Goal: Information Seeking & Learning: Learn about a topic

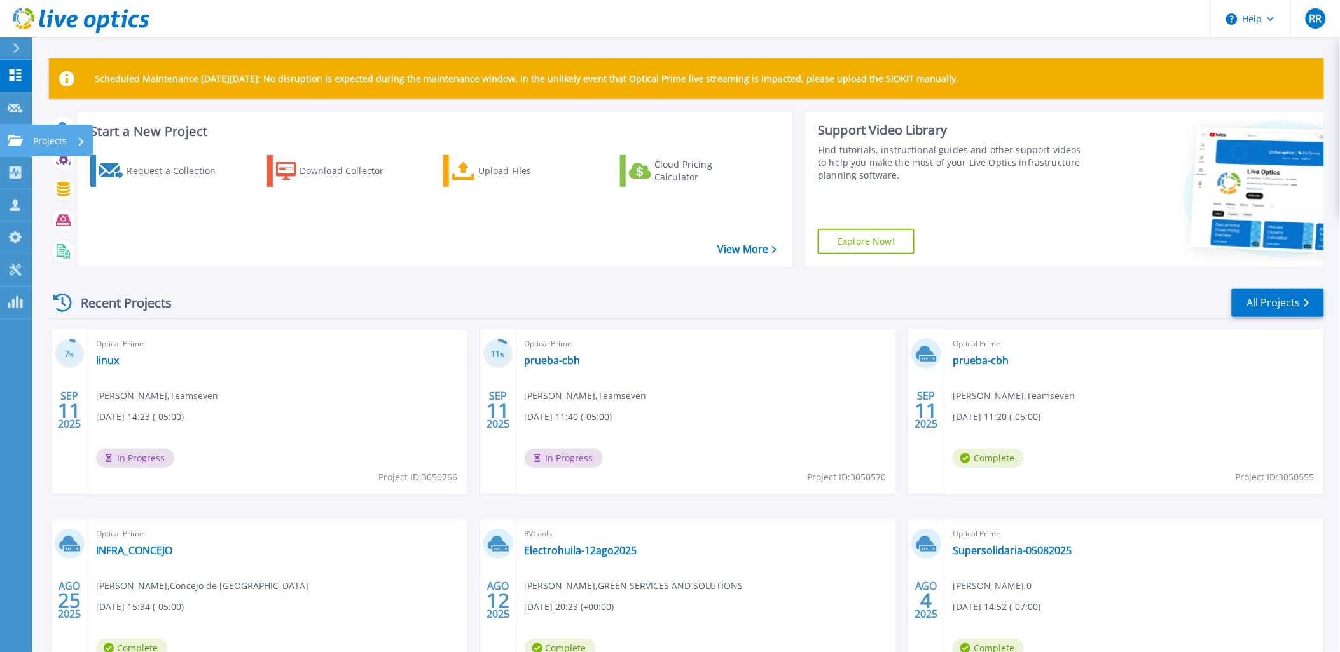
click at [10, 135] on icon at bounding box center [15, 140] width 15 height 11
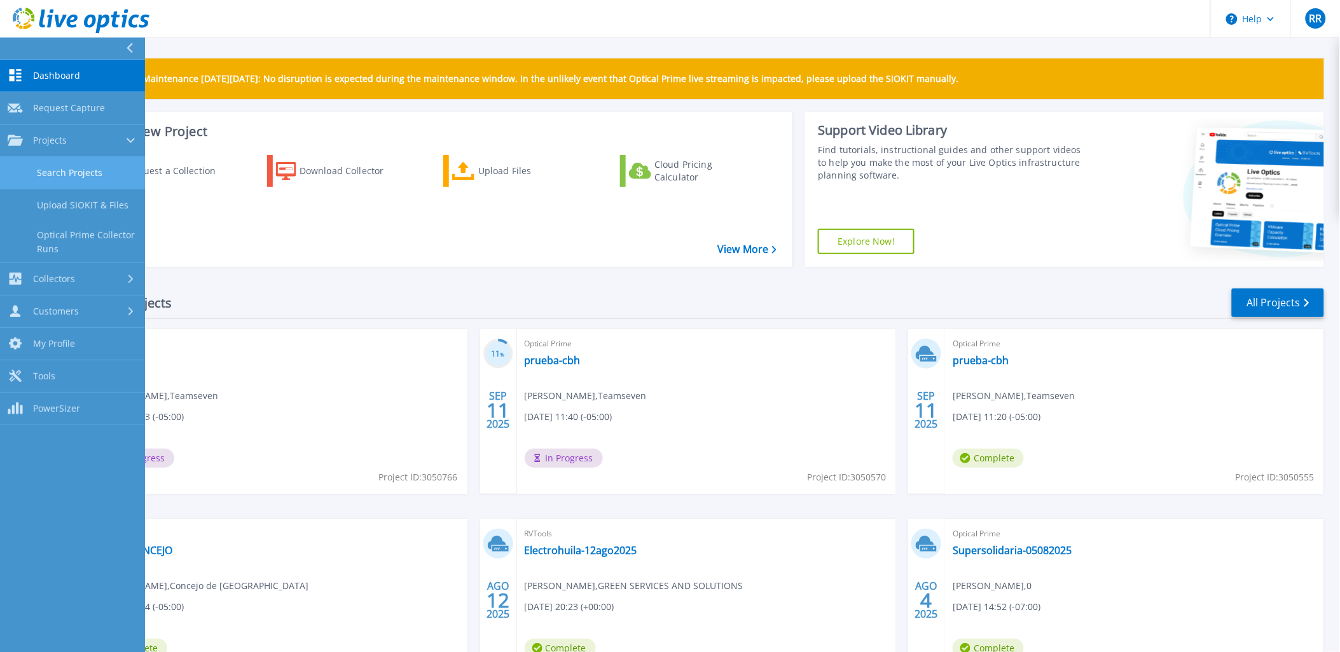
click at [69, 167] on link "Search Projects" at bounding box center [72, 173] width 145 height 32
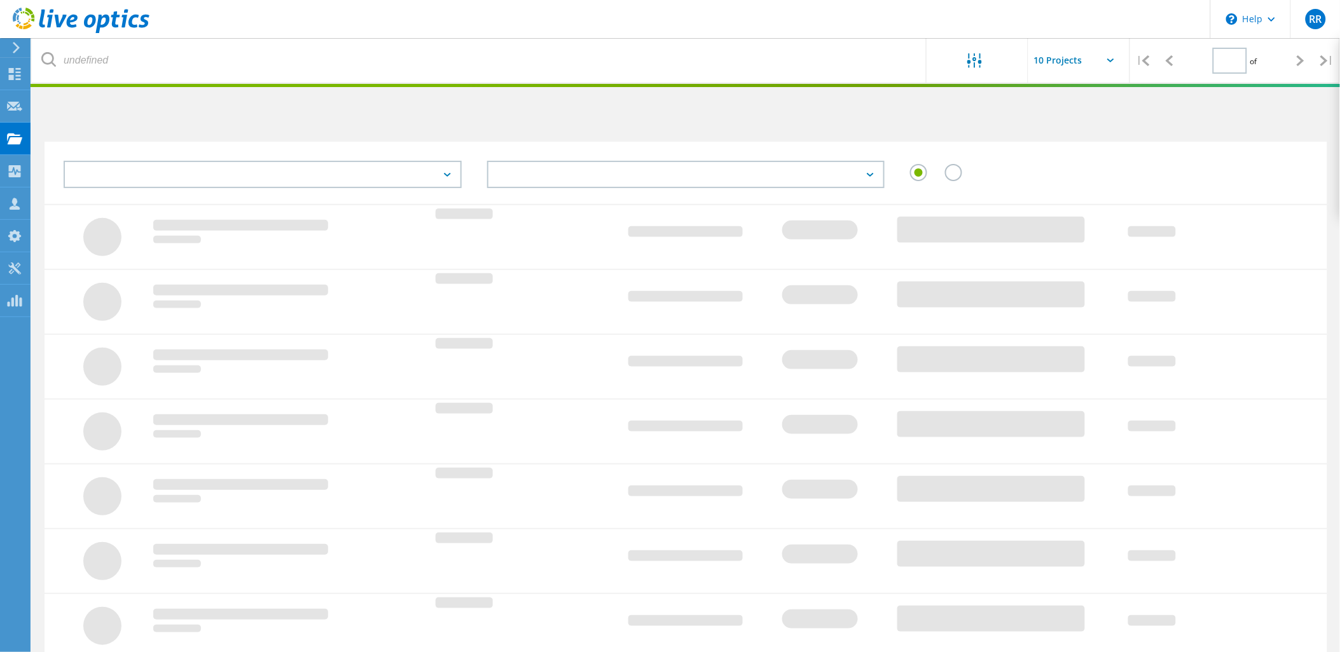
type input "1"
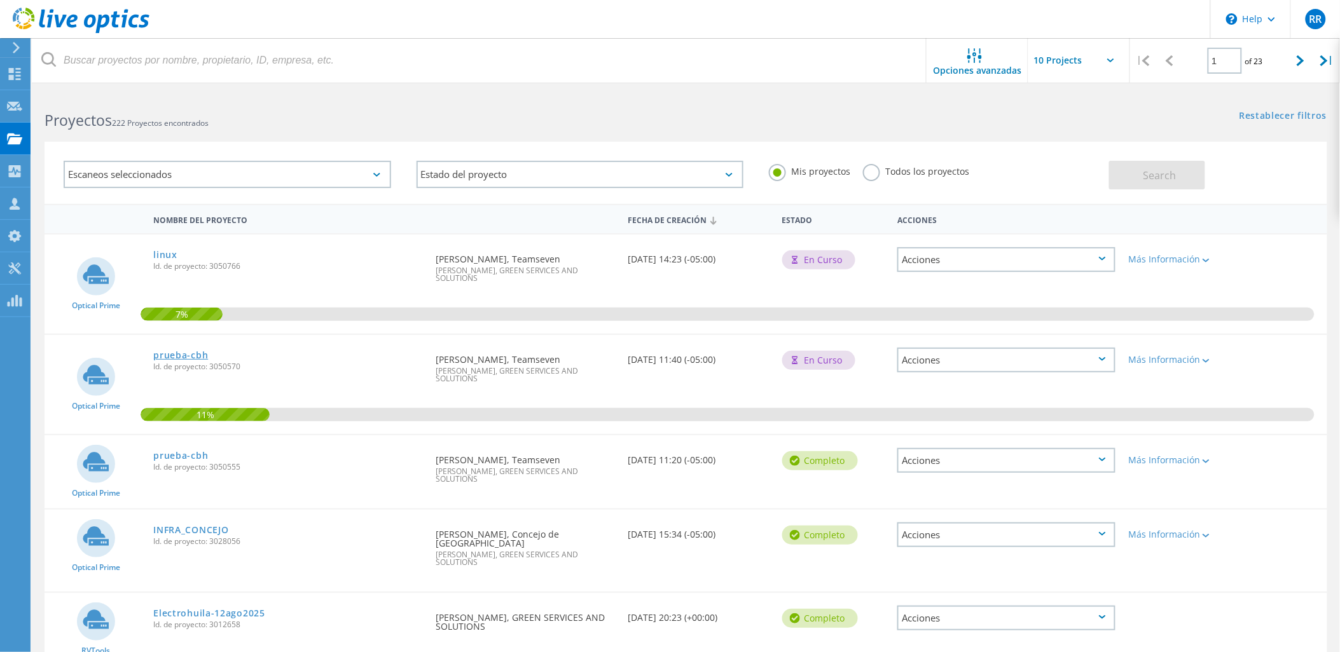
click at [191, 351] on link "prueba-cbh" at bounding box center [180, 355] width 55 height 9
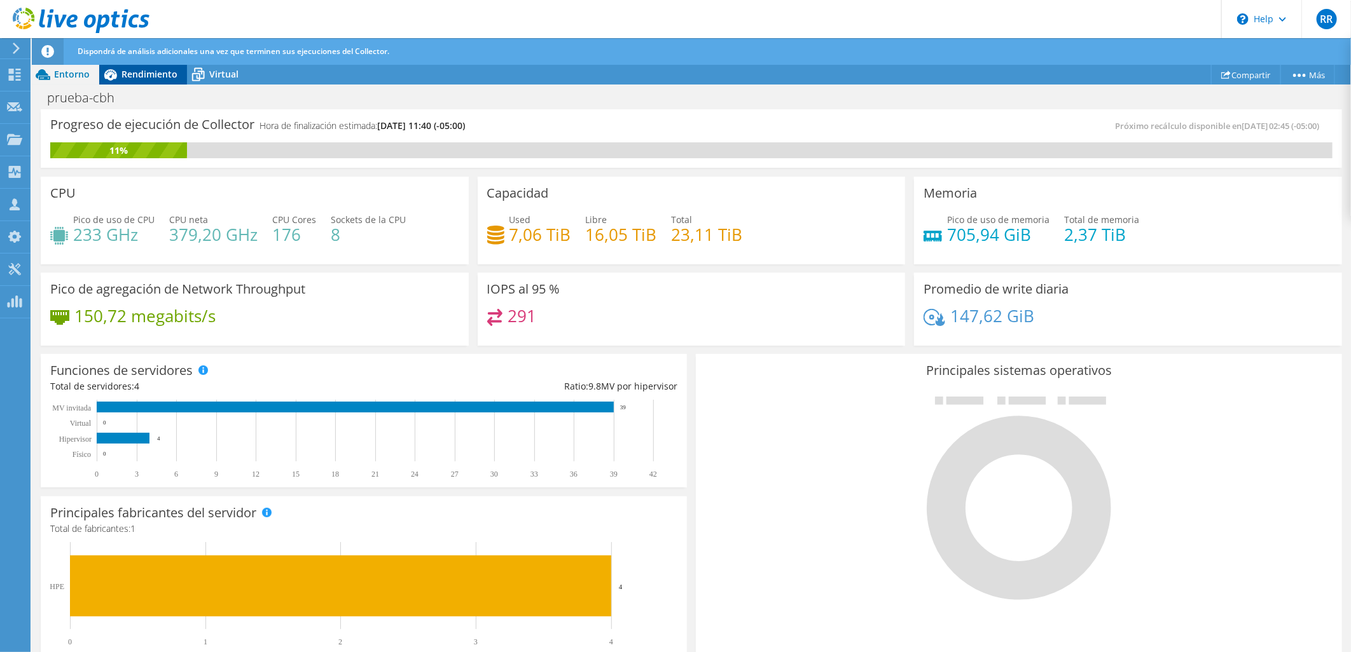
click at [158, 75] on span "Rendimiento" at bounding box center [149, 74] width 56 height 12
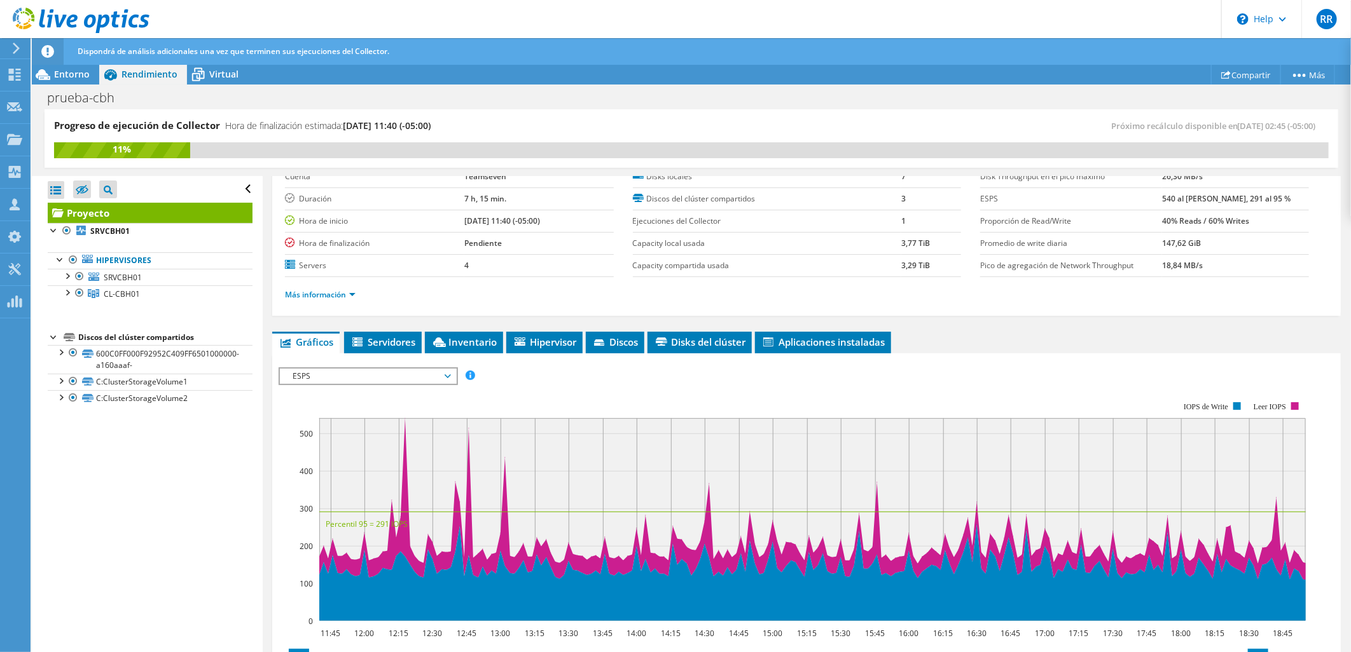
scroll to position [141, 0]
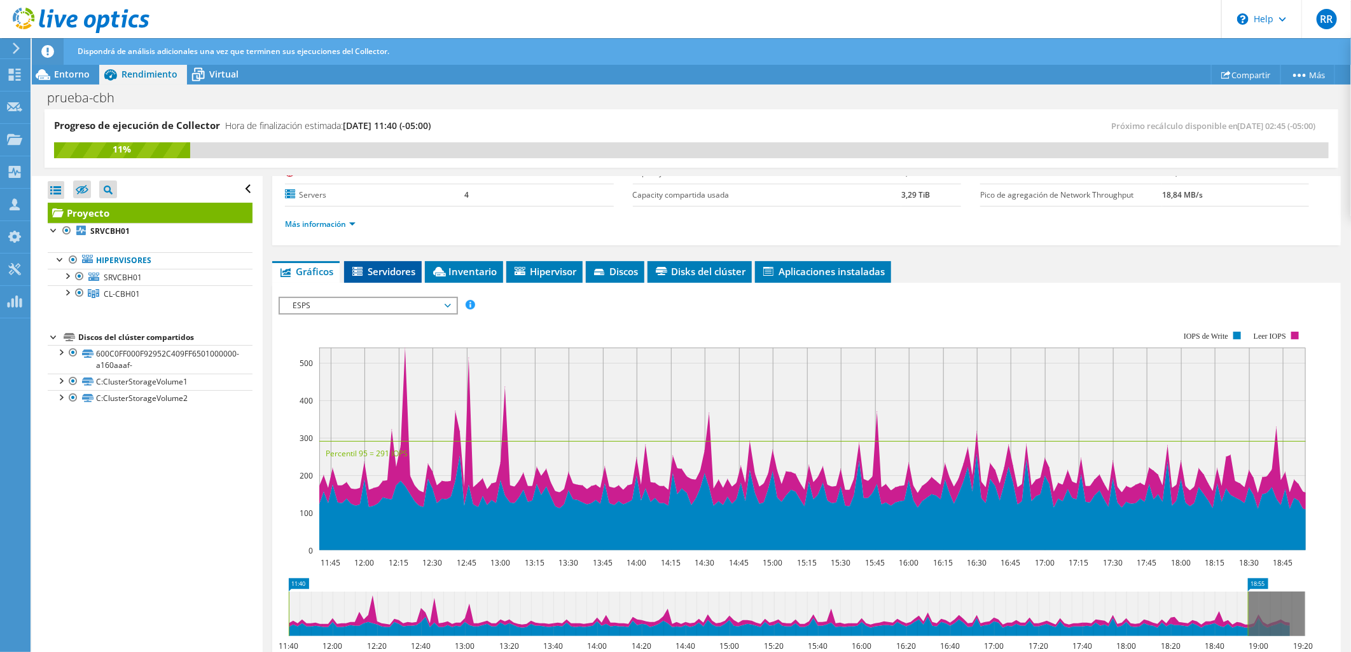
click at [390, 268] on span "Servidores" at bounding box center [382, 271] width 65 height 13
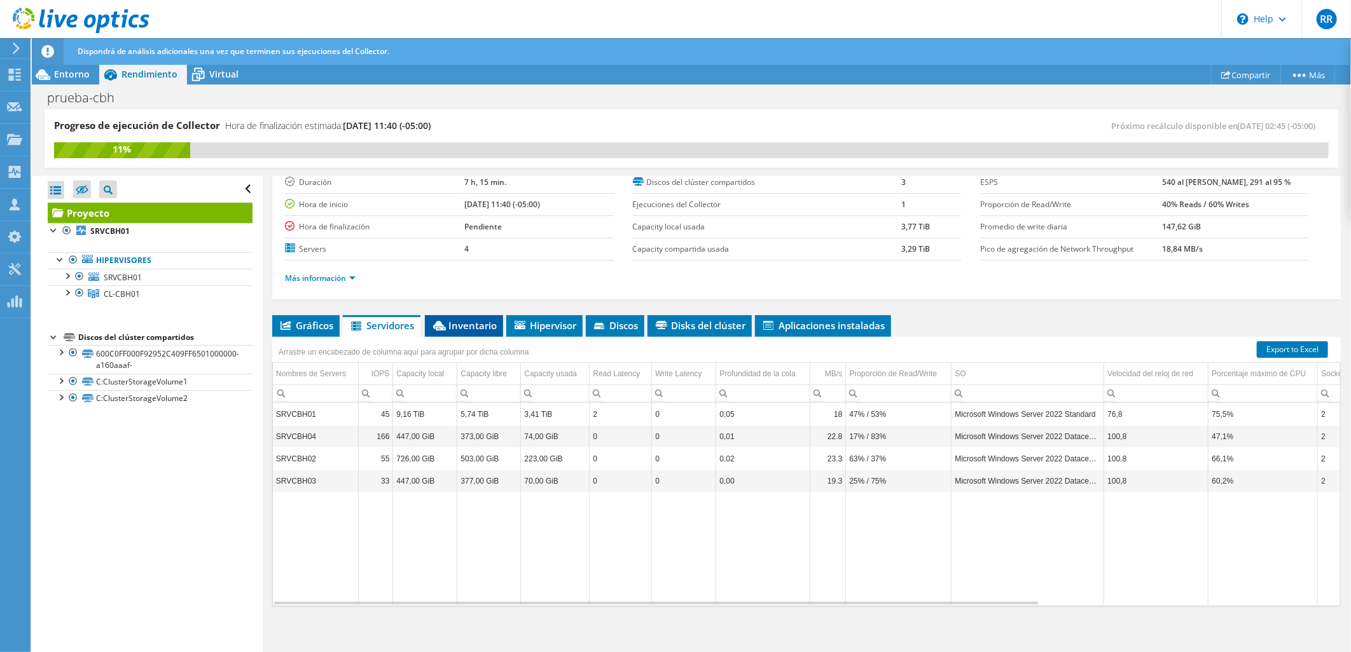
click at [468, 325] on span "Inventario" at bounding box center [463, 325] width 65 height 13
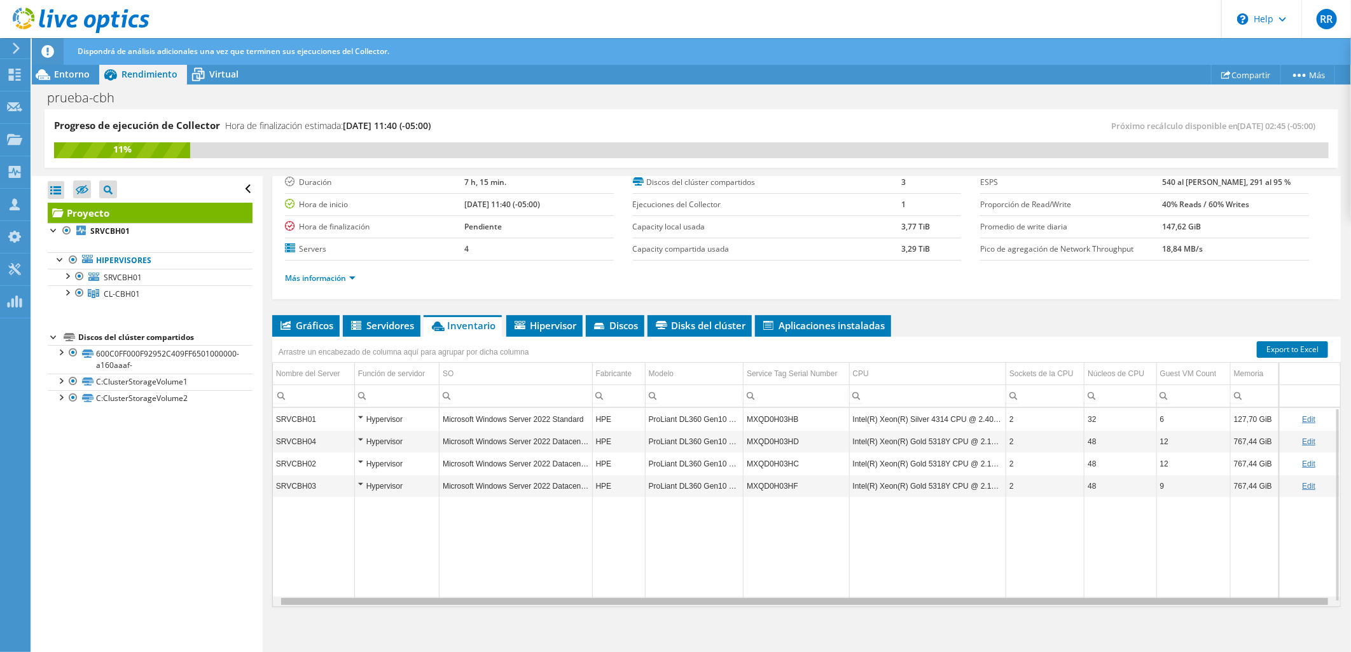
scroll to position [0, 0]
drag, startPoint x: 808, startPoint y: 598, endPoint x: 834, endPoint y: 596, distance: 26.8
click at [834, 596] on body "RR Asociado de canal Ronald Rodriguez ronald.rodriguez@greencss.com GREEN SERVI…" at bounding box center [675, 326] width 1351 height 652
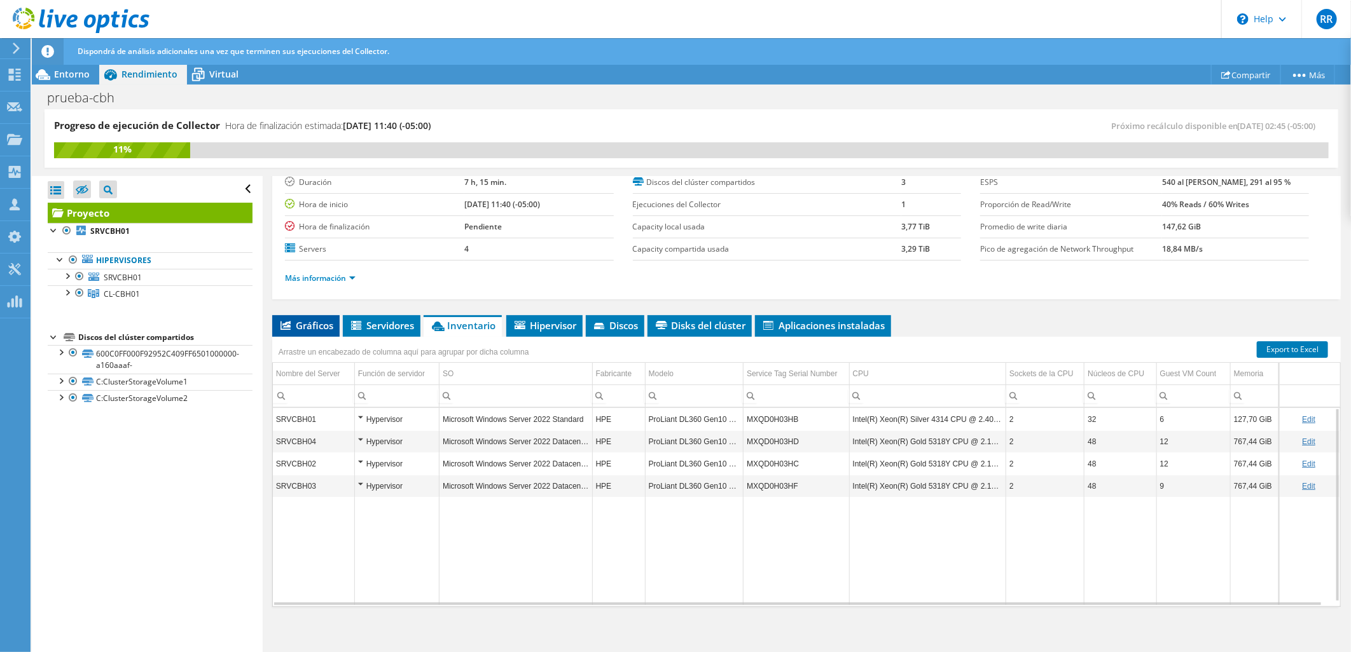
click at [299, 323] on span "Gráficos" at bounding box center [306, 325] width 55 height 13
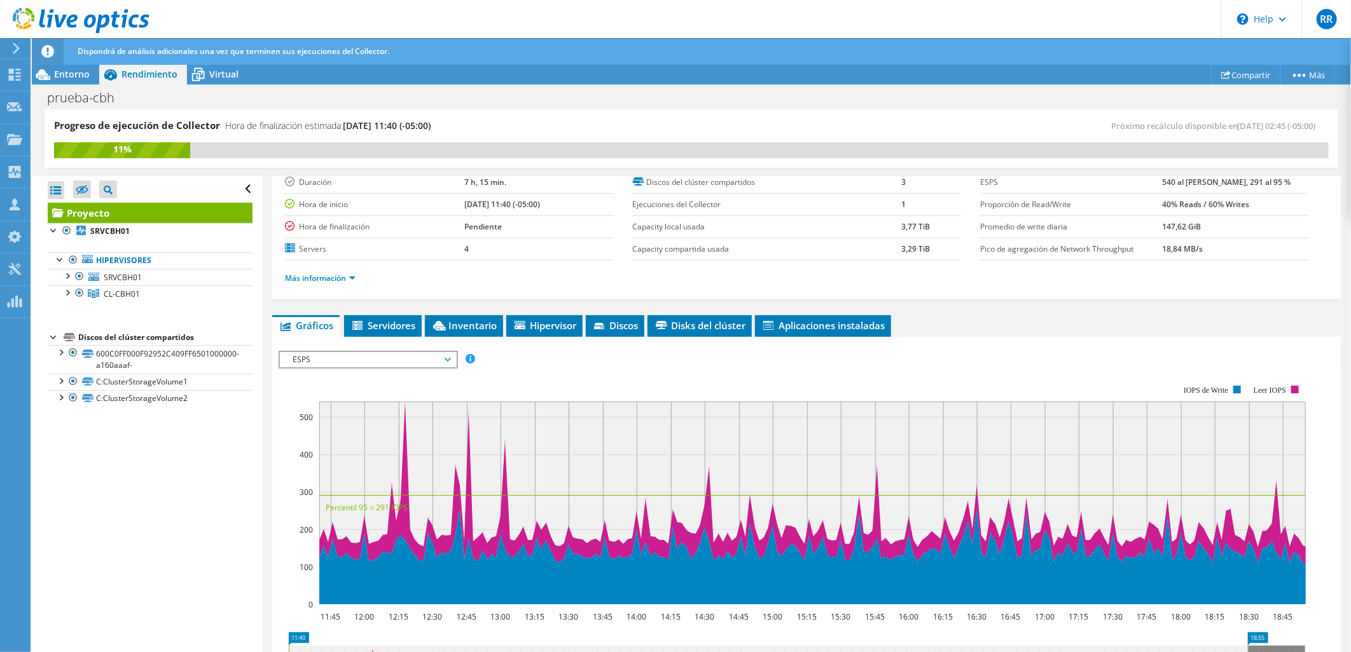
click at [341, 357] on span "ESPS" at bounding box center [367, 359] width 163 height 15
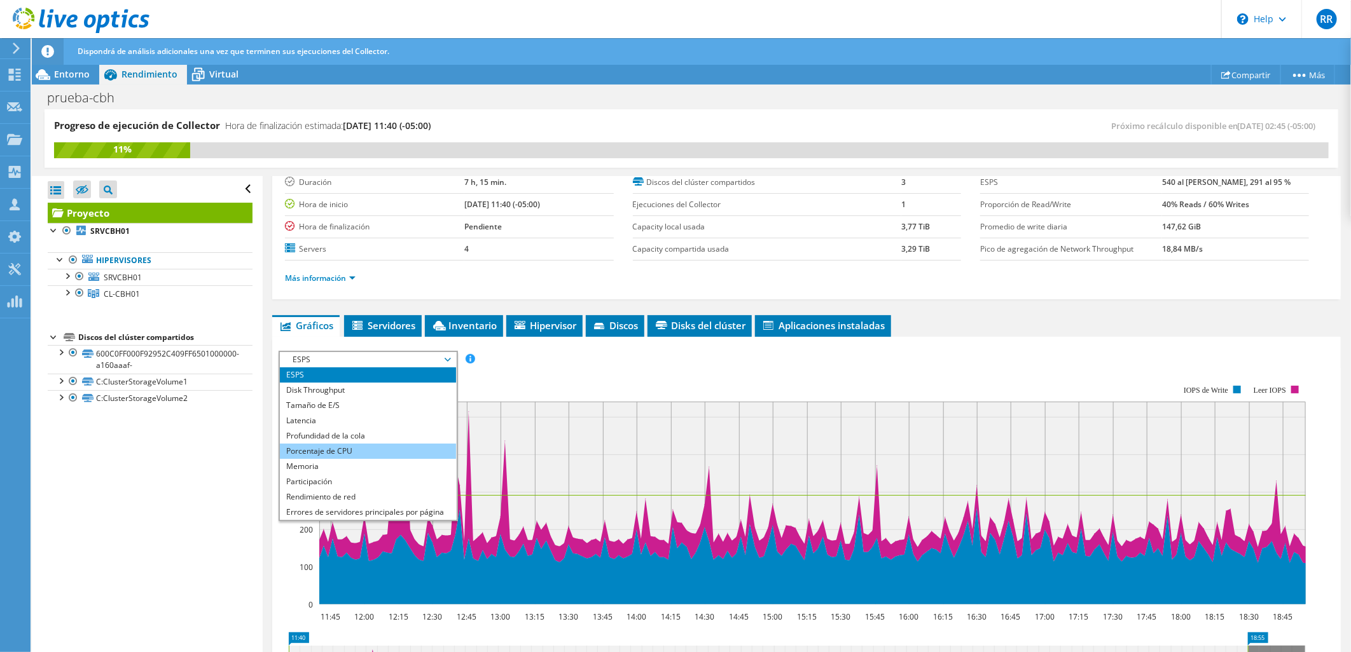
click at [345, 452] on li "Porcentaje de CPU" at bounding box center [368, 451] width 176 height 15
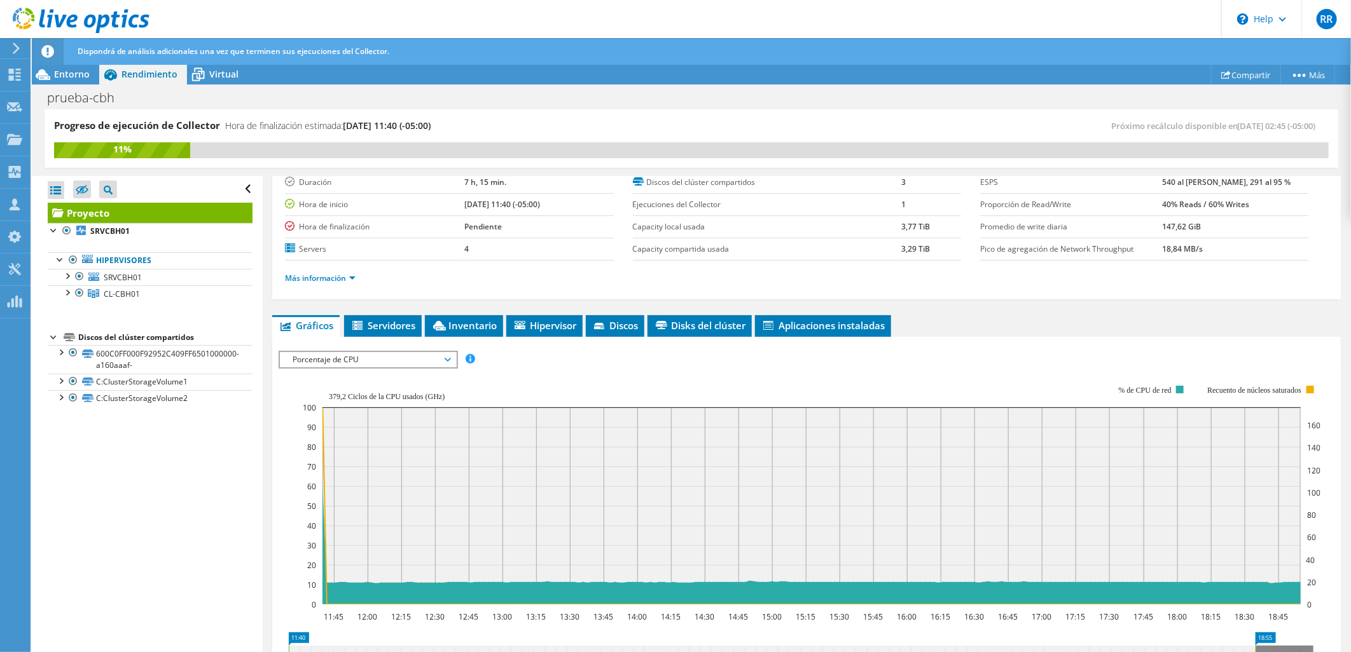
click at [332, 357] on span "Porcentaje de CPU" at bounding box center [367, 359] width 163 height 15
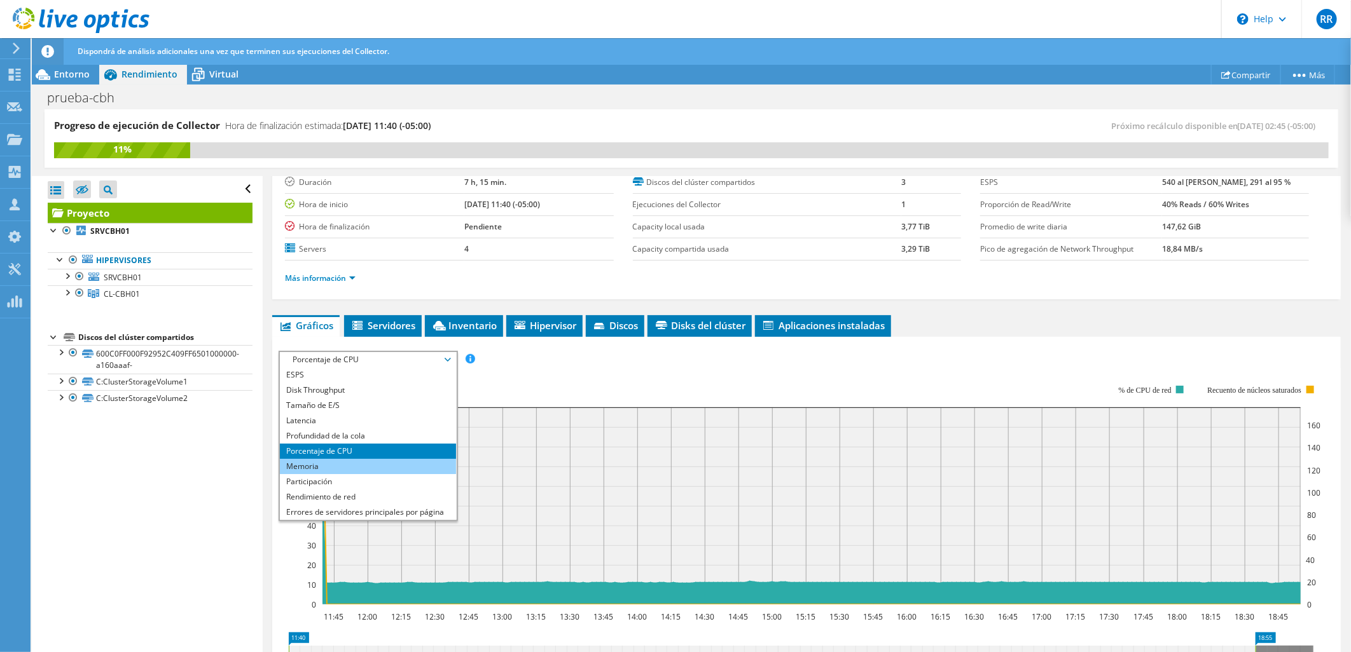
click at [334, 459] on li "Memoria" at bounding box center [368, 466] width 176 height 15
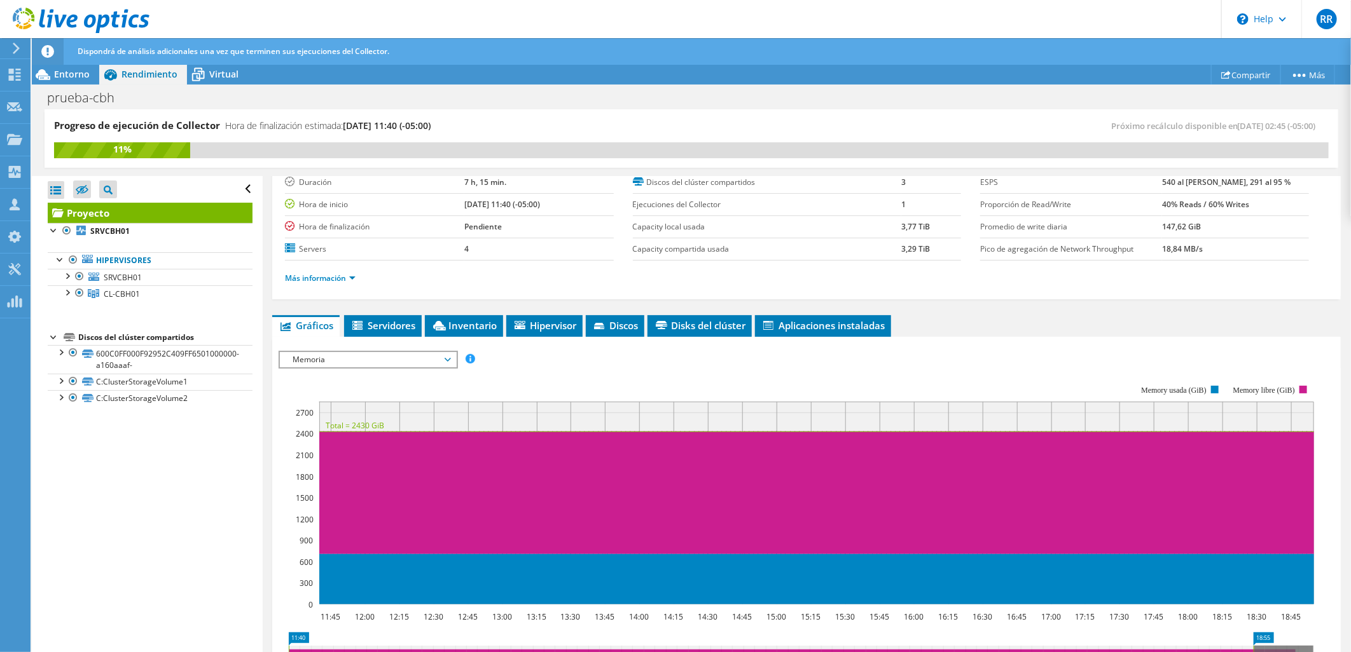
click at [322, 355] on span "Memoria" at bounding box center [367, 359] width 163 height 15
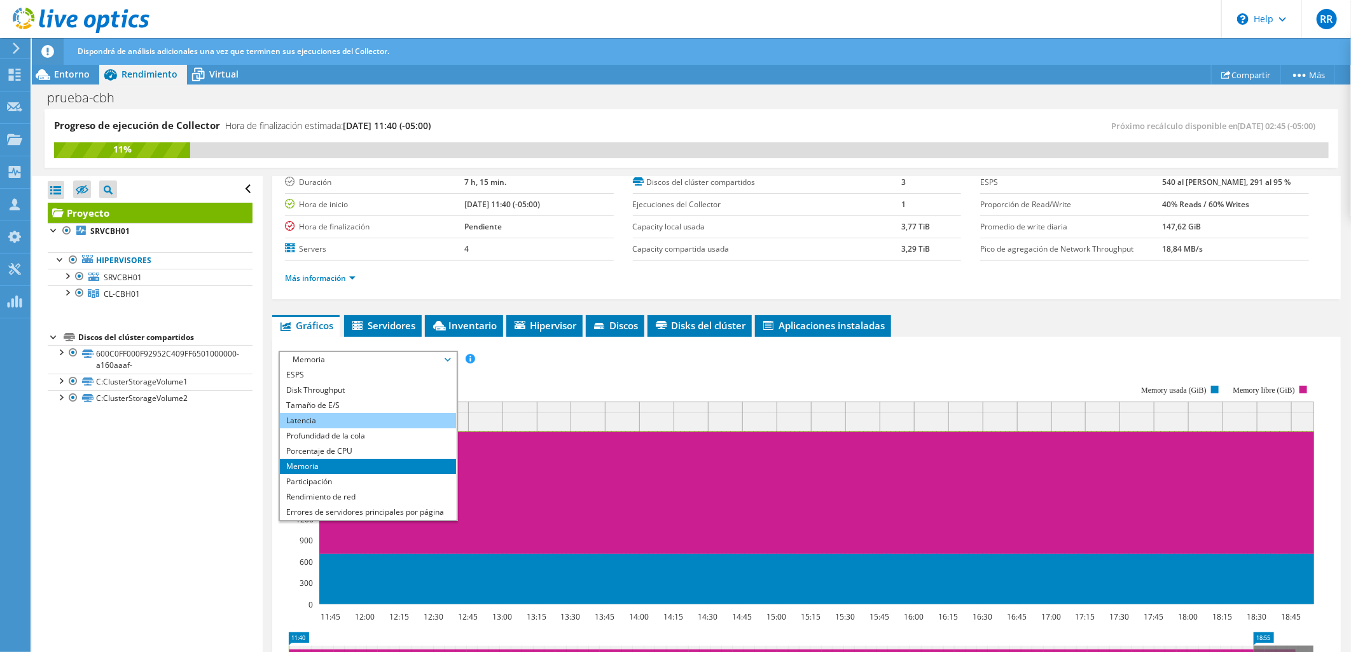
click at [336, 418] on li "Latencia" at bounding box center [368, 420] width 176 height 15
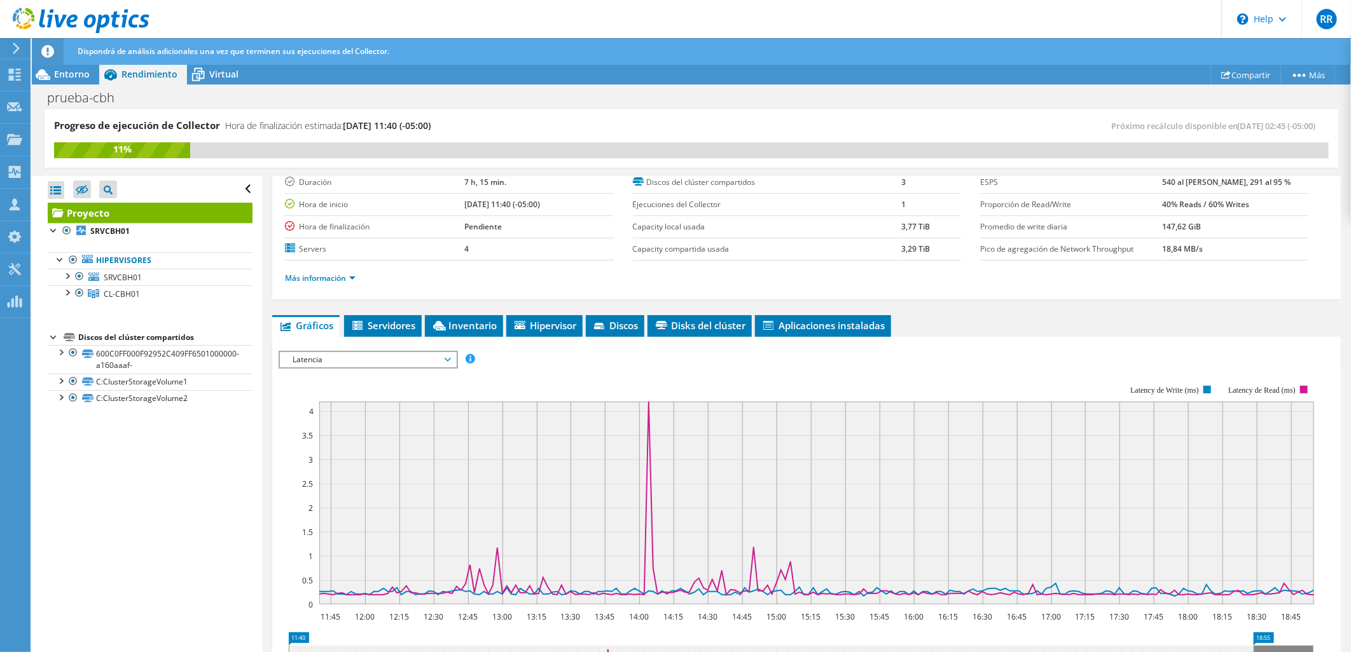
click at [327, 356] on span "Latencia" at bounding box center [367, 359] width 163 height 15
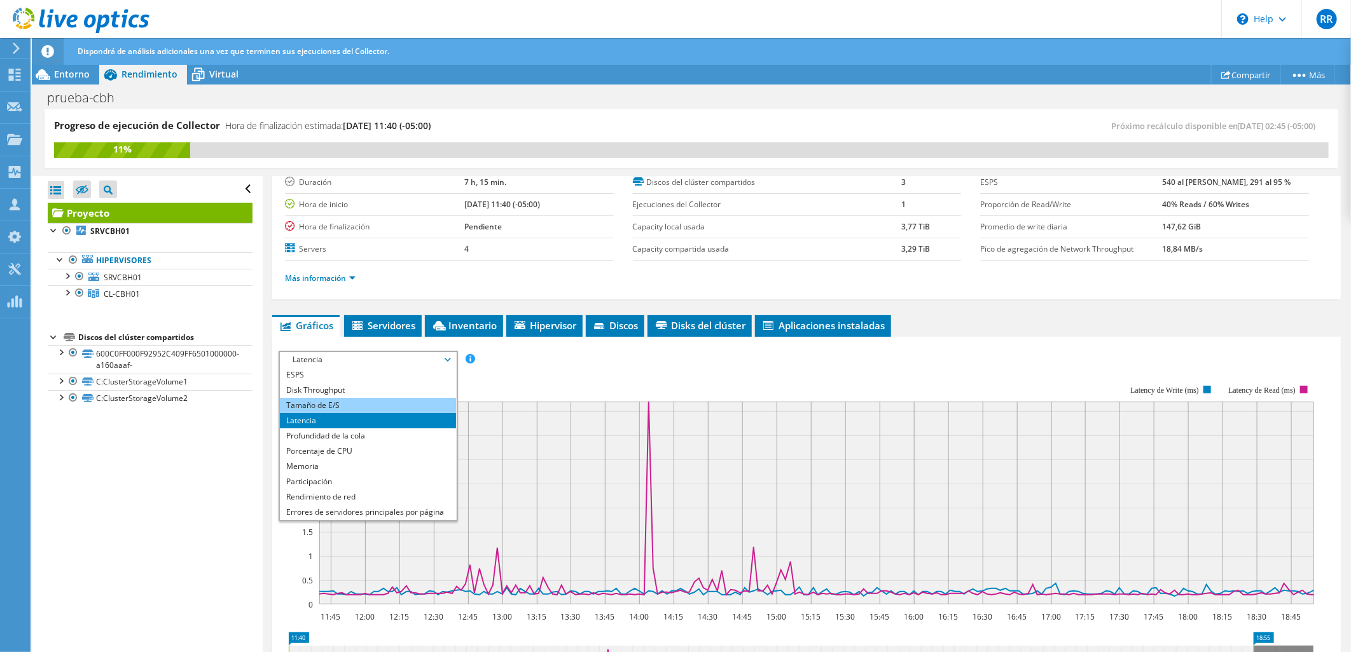
click at [354, 399] on li "Tamaño de E/S" at bounding box center [368, 405] width 176 height 15
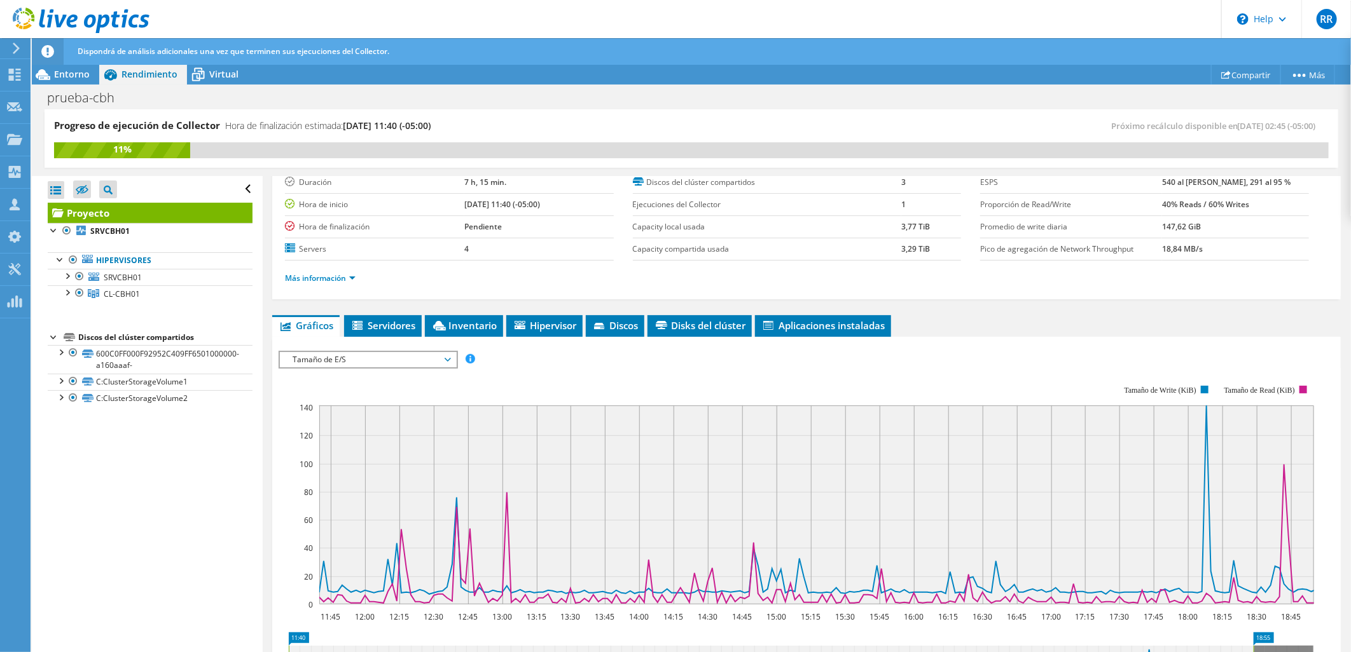
click at [326, 357] on span "Tamaño de E/S" at bounding box center [367, 359] width 163 height 15
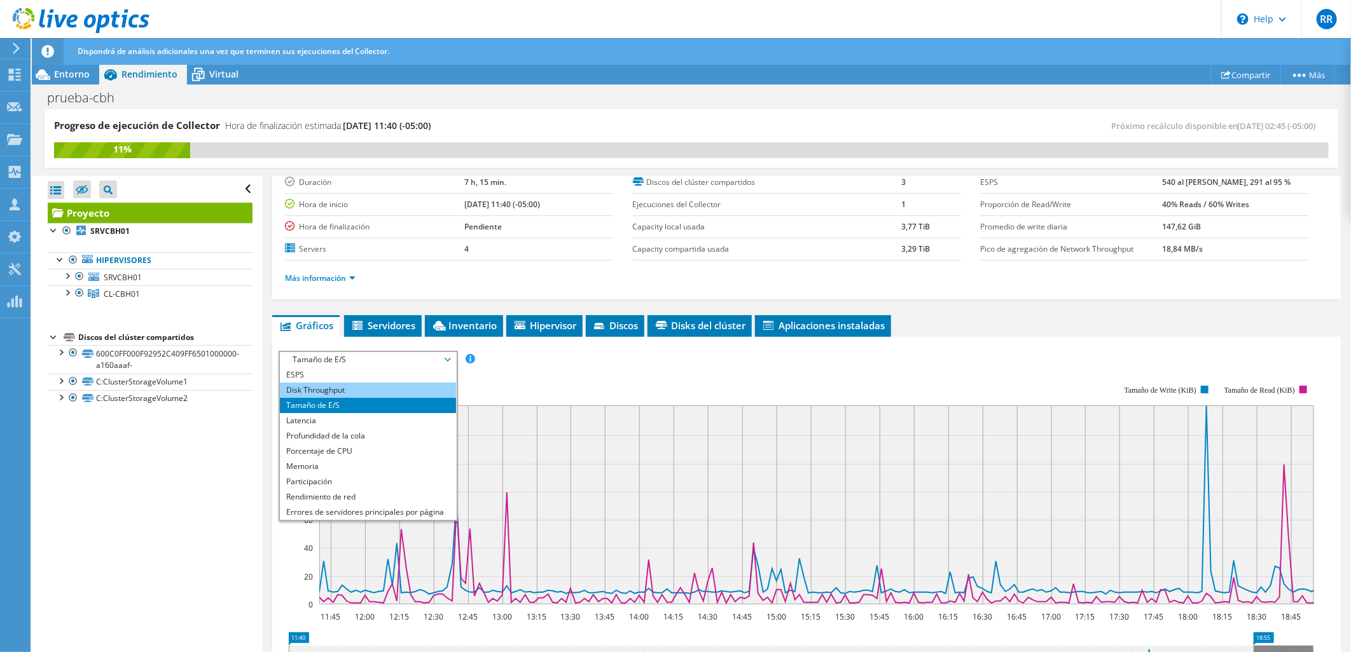
click at [350, 387] on li "Disk Throughput" at bounding box center [368, 390] width 176 height 15
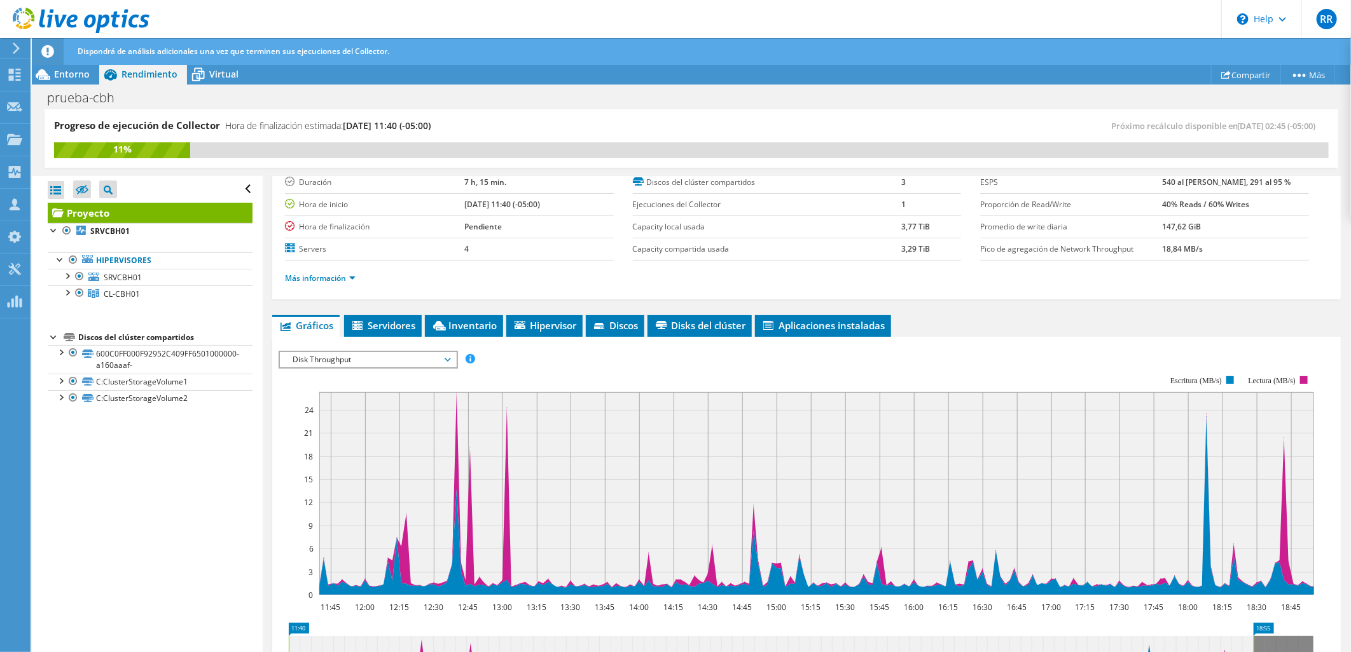
click at [335, 356] on span "Disk Throughput" at bounding box center [367, 359] width 163 height 15
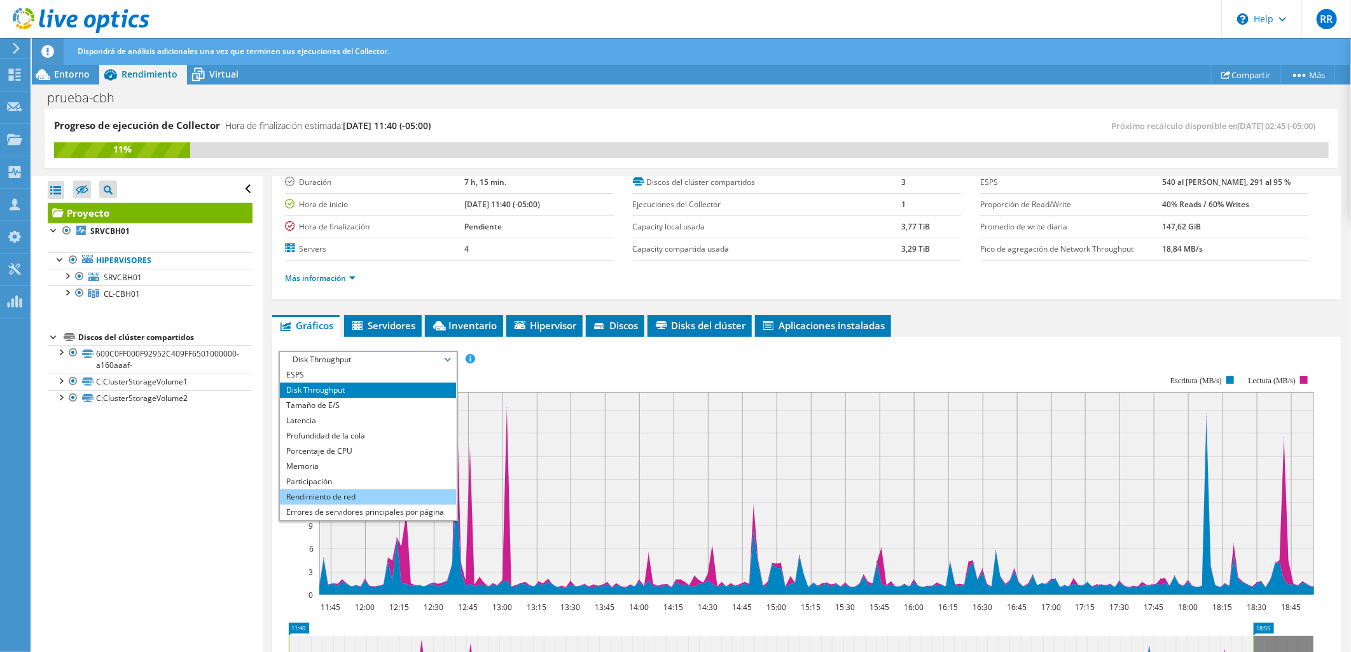
click at [352, 492] on li "Rendimiento de red" at bounding box center [368, 497] width 176 height 15
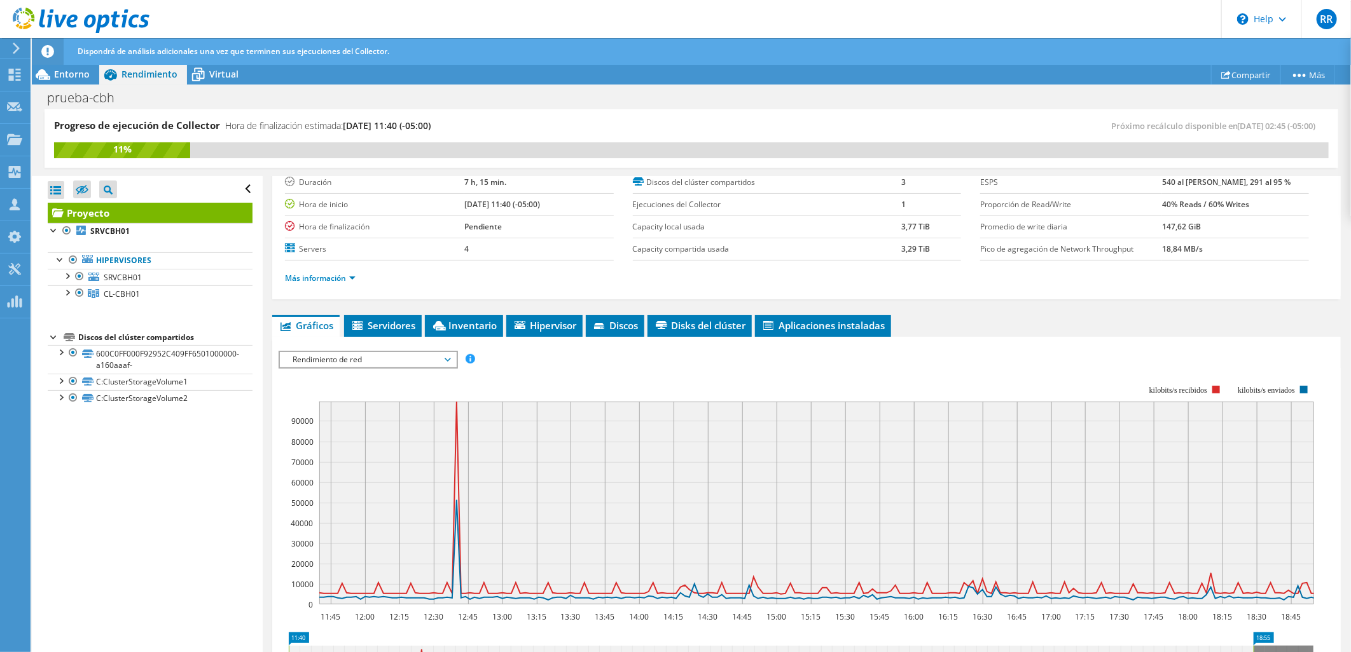
click at [347, 355] on span "Rendimiento de red" at bounding box center [367, 359] width 163 height 15
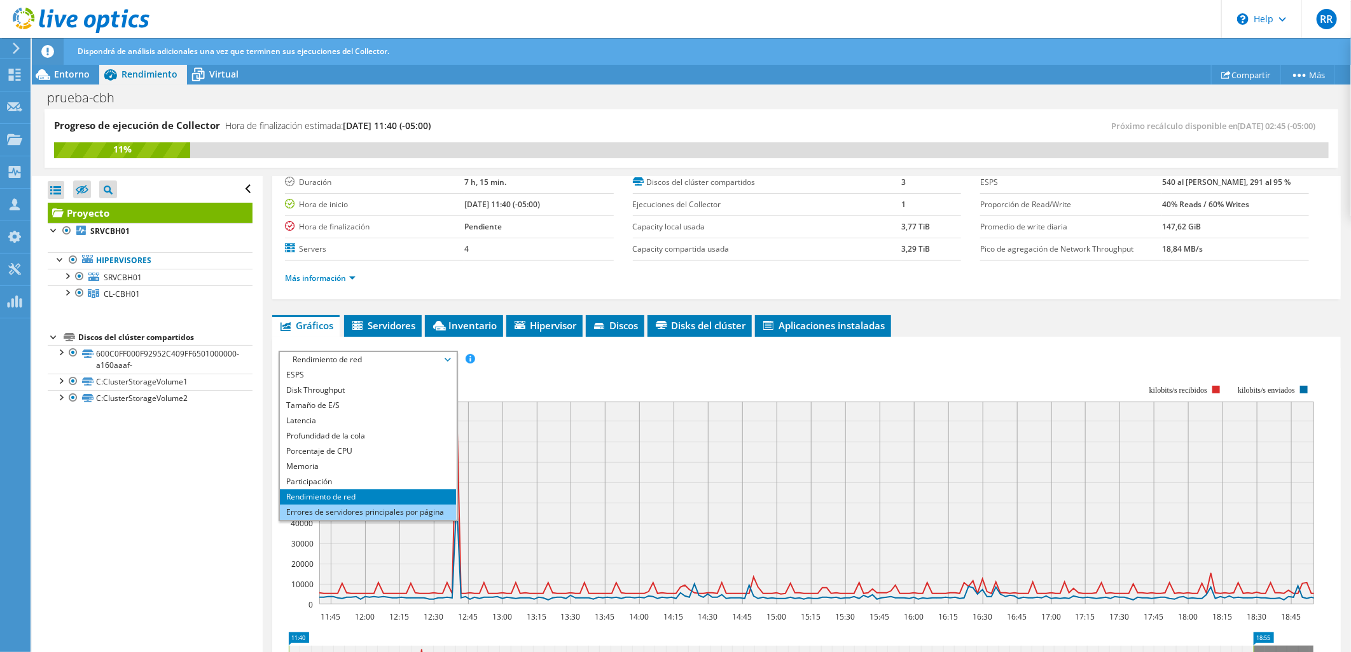
click at [335, 506] on li "Errores de servidores principales por página" at bounding box center [368, 512] width 176 height 15
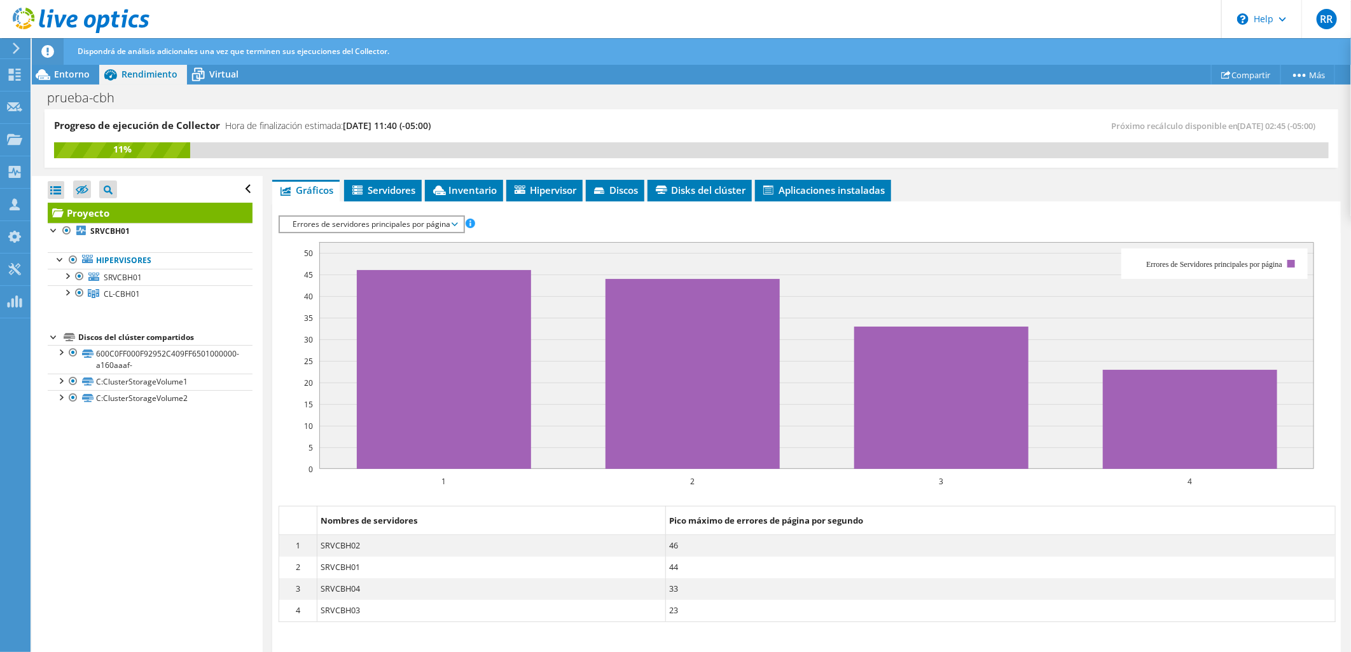
scroll to position [229, 0]
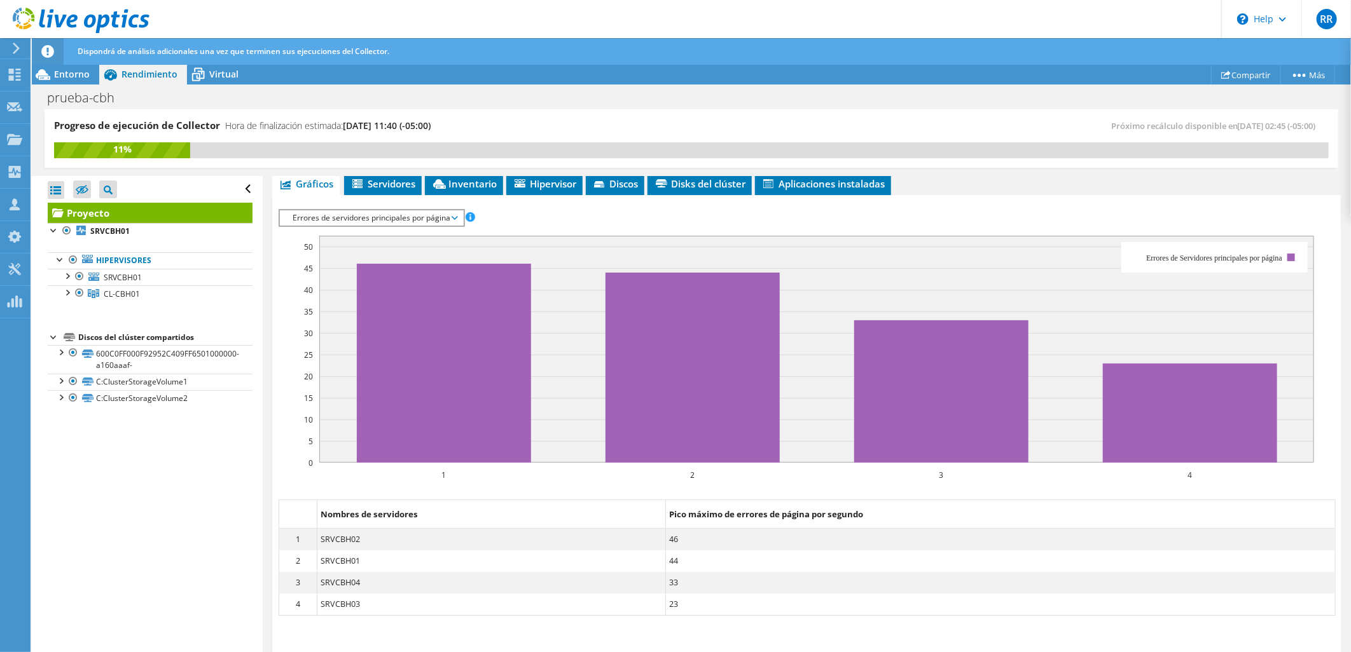
click at [347, 218] on span "Errores de servidores principales por página" at bounding box center [371, 217] width 170 height 15
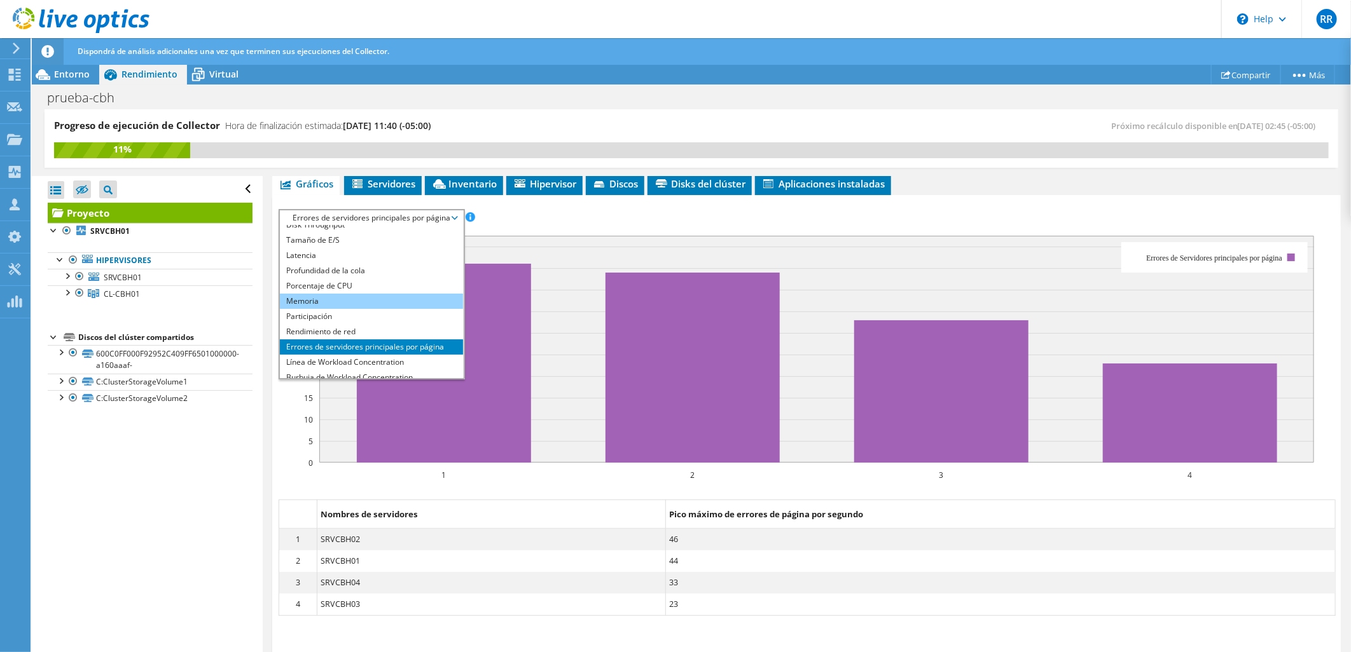
scroll to position [45, 0]
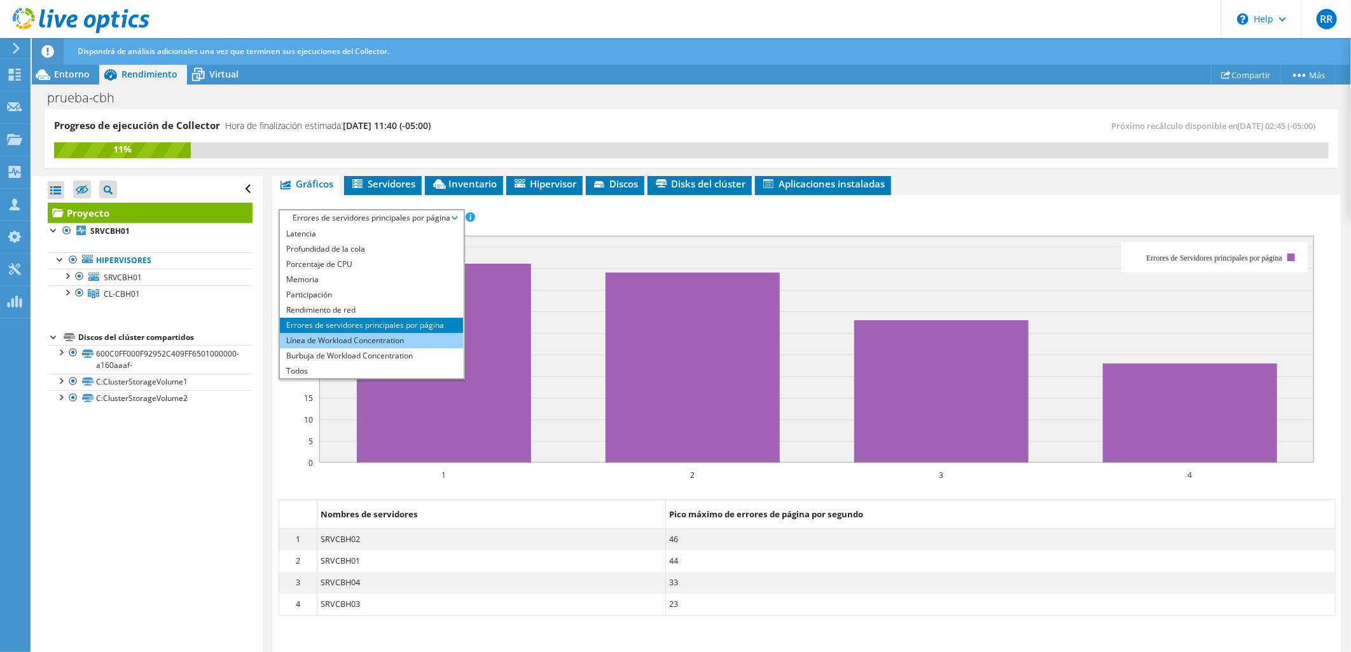
click at [372, 339] on li "Línea de Workload Concentration" at bounding box center [371, 340] width 183 height 15
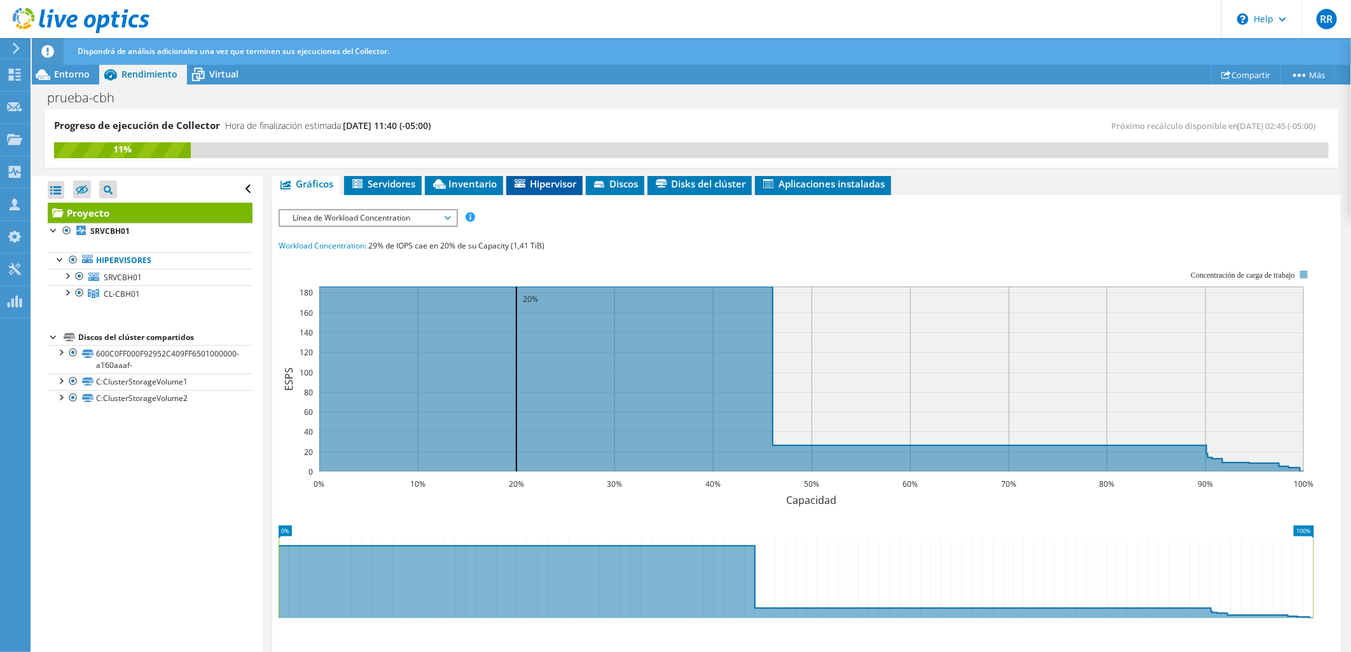
click at [550, 188] on span "Hipervisor" at bounding box center [545, 183] width 64 height 13
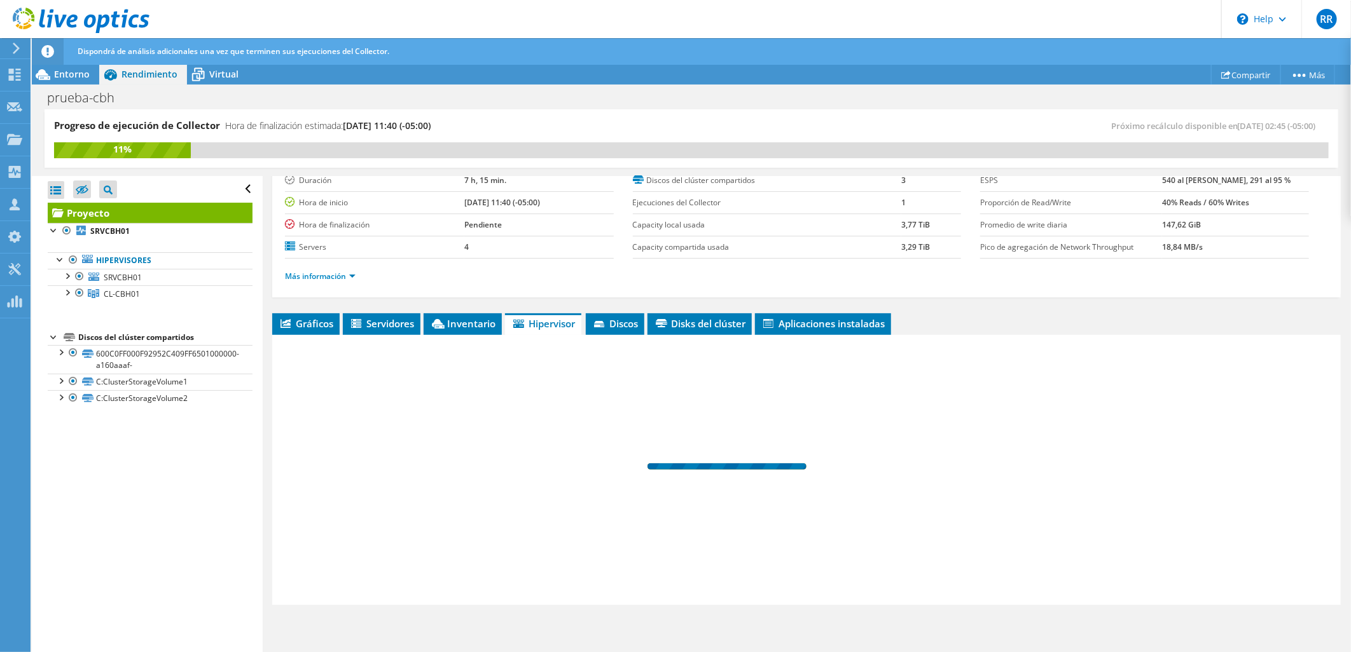
scroll to position [87, 0]
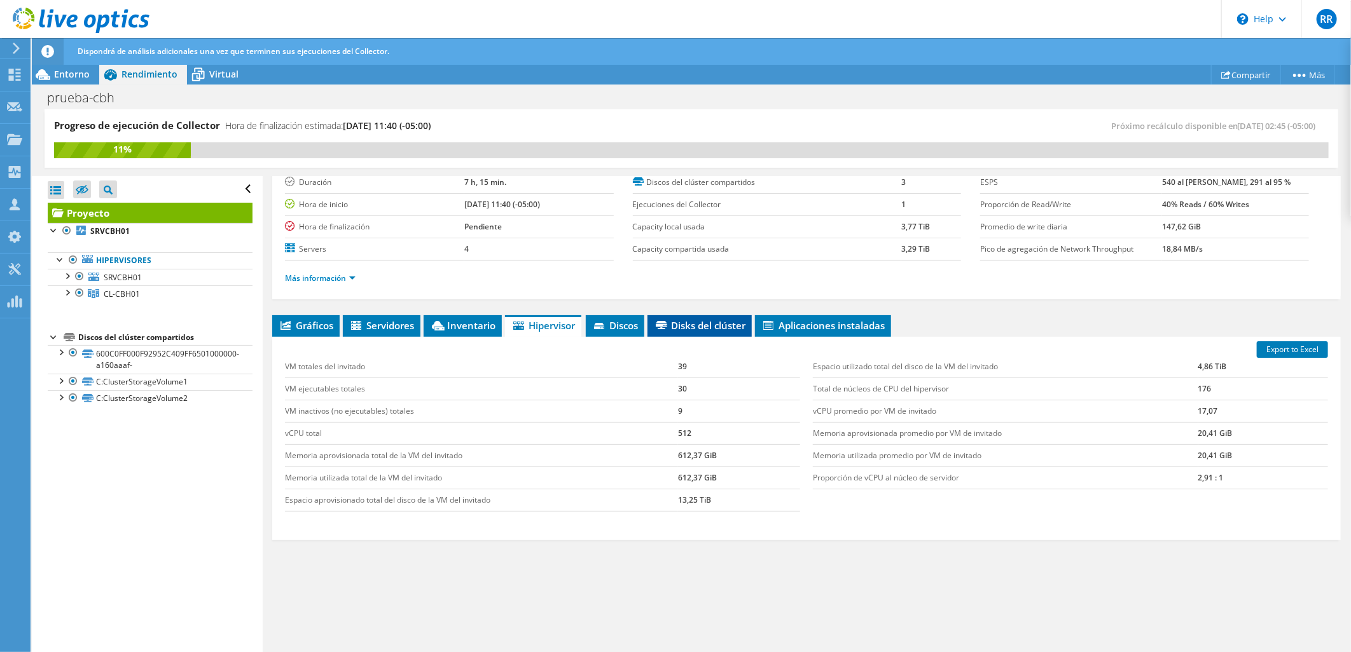
click at [675, 322] on span "Disks del clúster" at bounding box center [700, 325] width 92 height 13
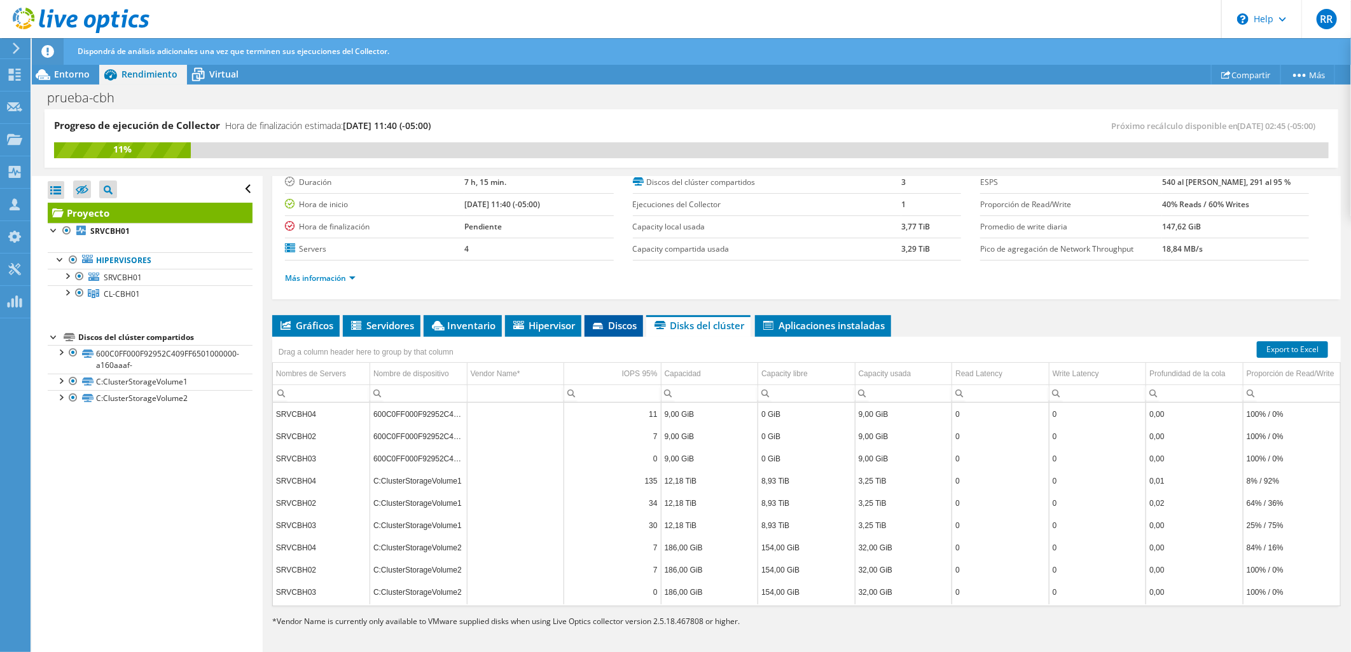
click at [606, 320] on span "Discos" at bounding box center [614, 325] width 46 height 13
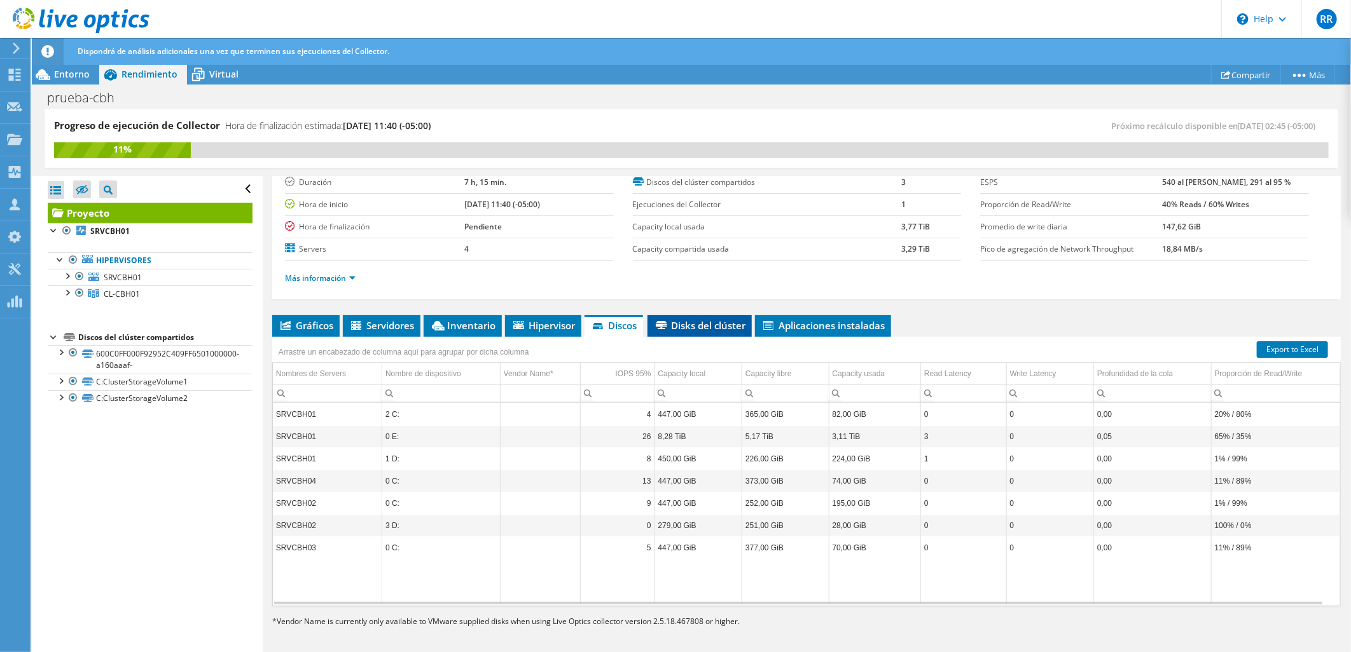
click at [729, 321] on span "Disks del clúster" at bounding box center [700, 325] width 92 height 13
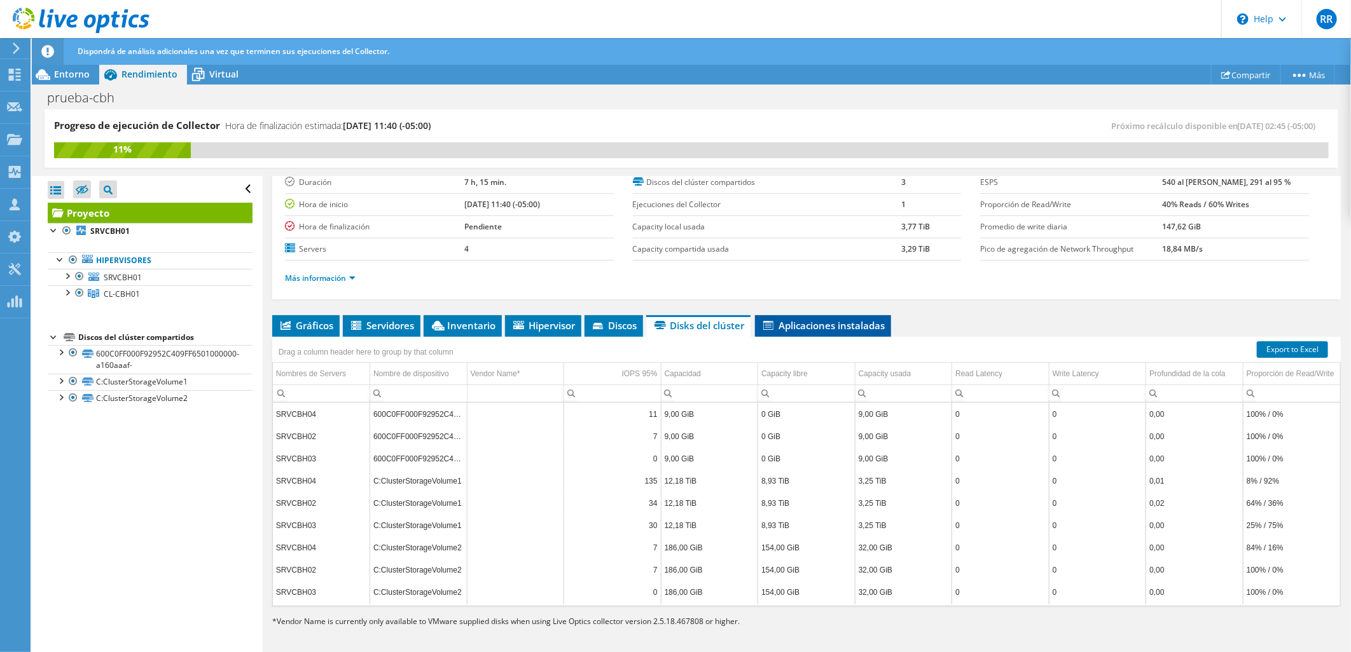
click at [798, 319] on span "Aplicaciones instaladas" at bounding box center [822, 325] width 123 height 13
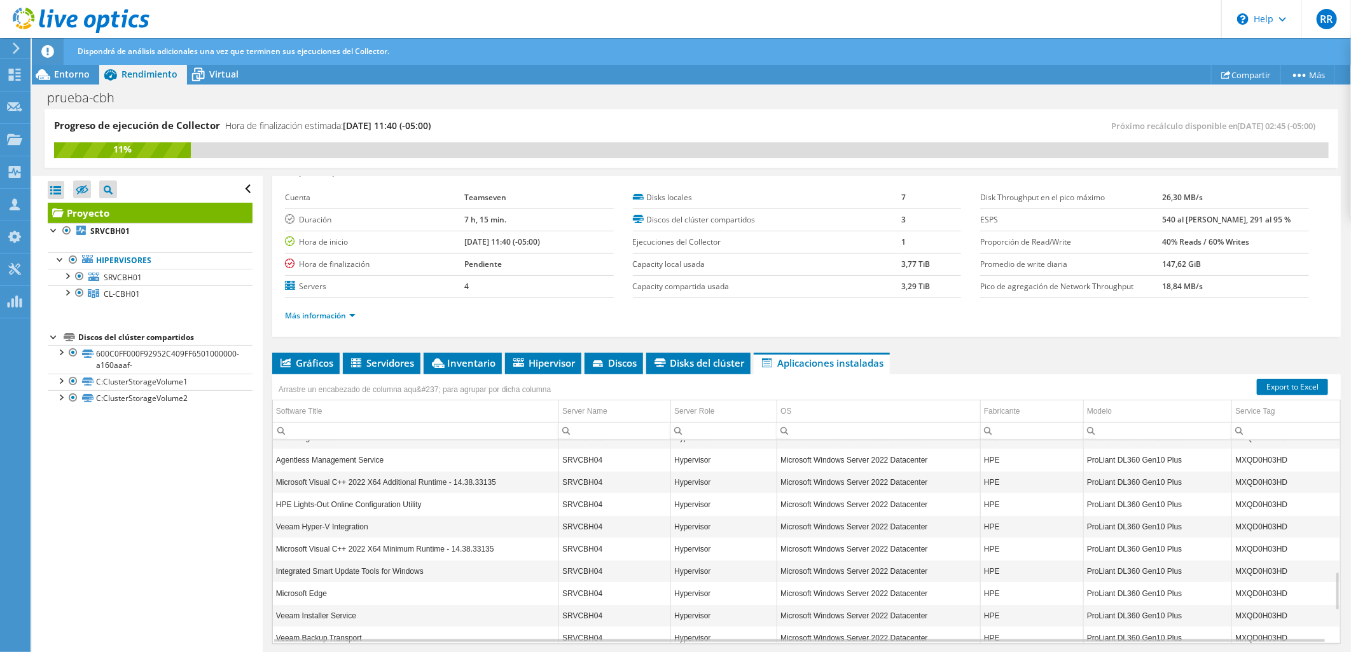
scroll to position [0, 0]
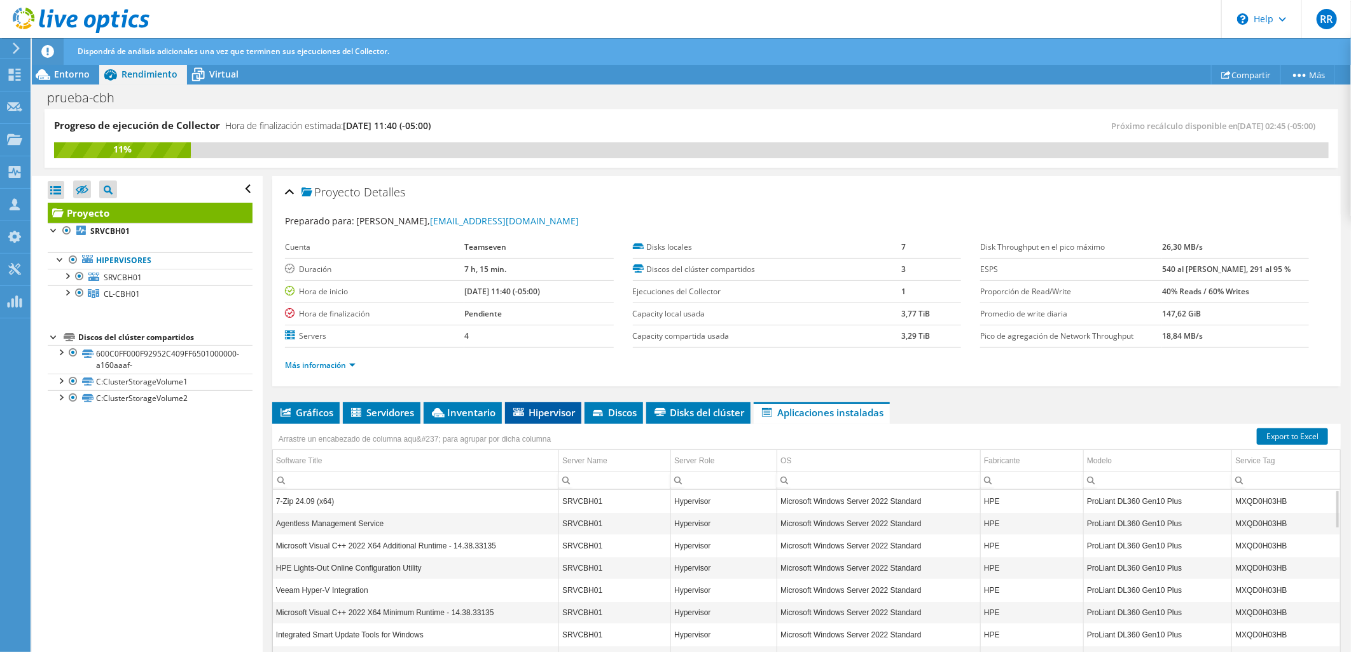
click at [536, 412] on span "Hipervisor" at bounding box center [543, 412] width 64 height 13
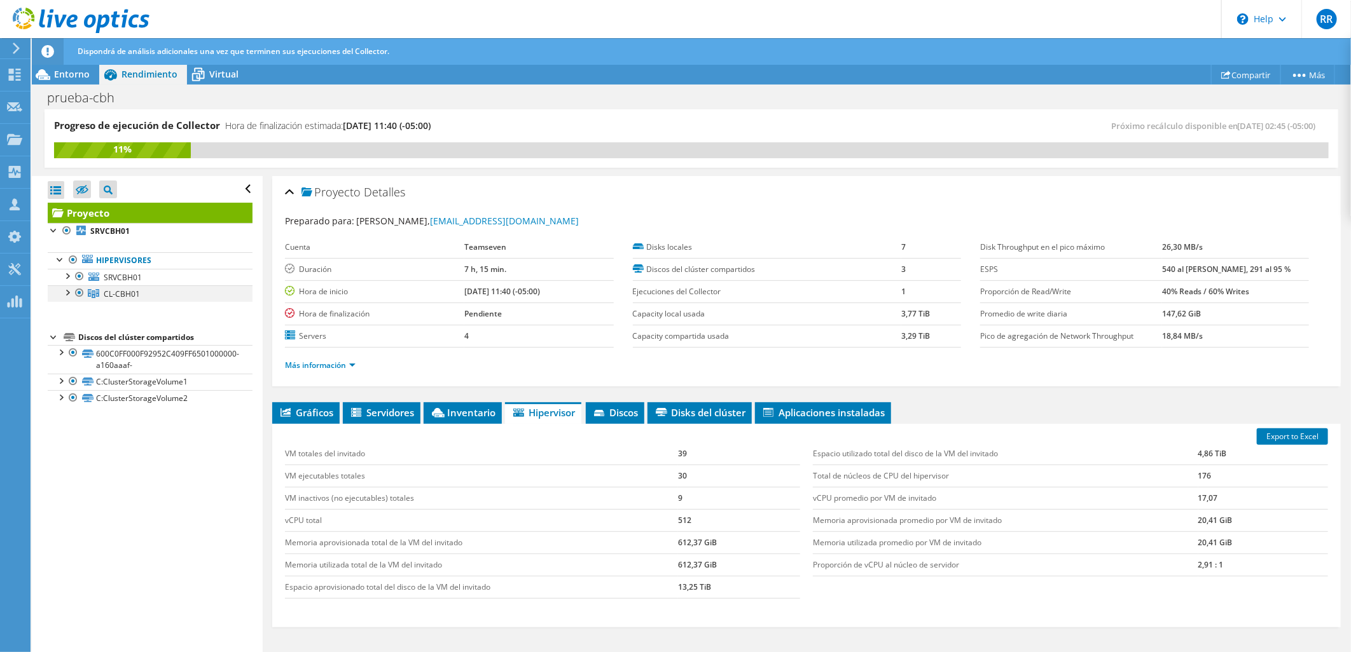
click at [66, 293] on div at bounding box center [66, 292] width 13 height 13
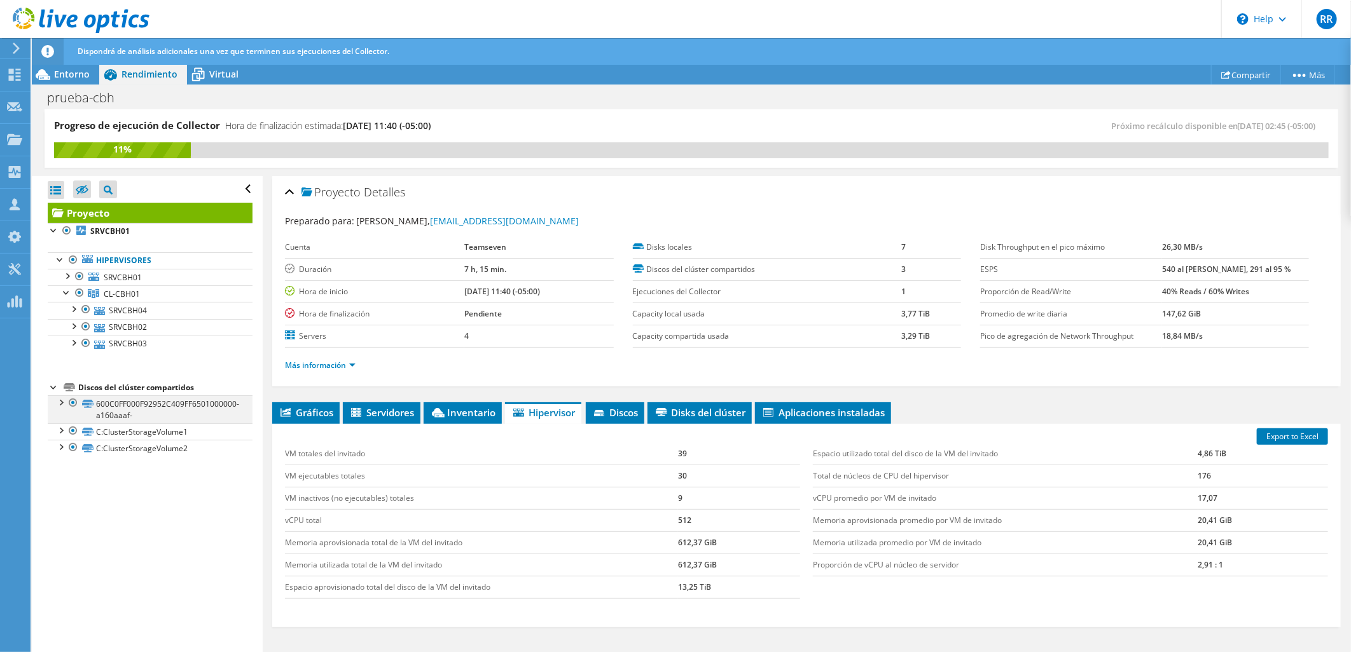
click at [64, 397] on div at bounding box center [60, 402] width 13 height 13
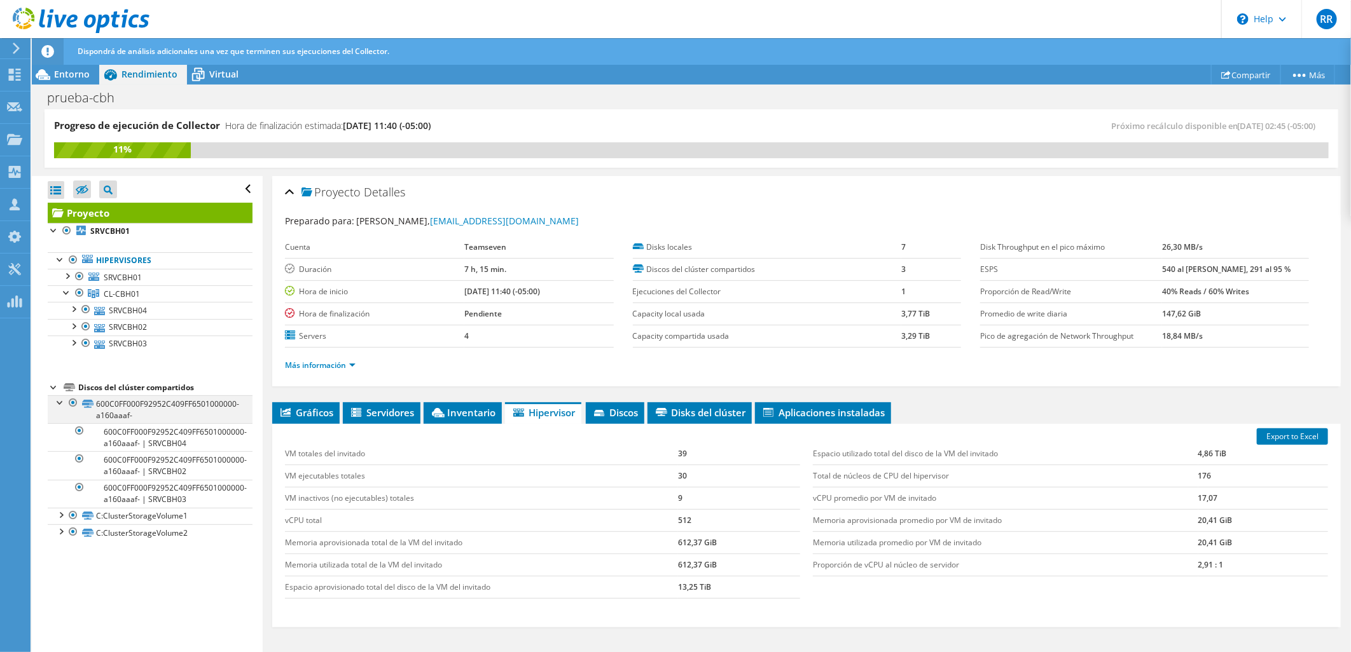
click at [64, 397] on div at bounding box center [60, 402] width 13 height 13
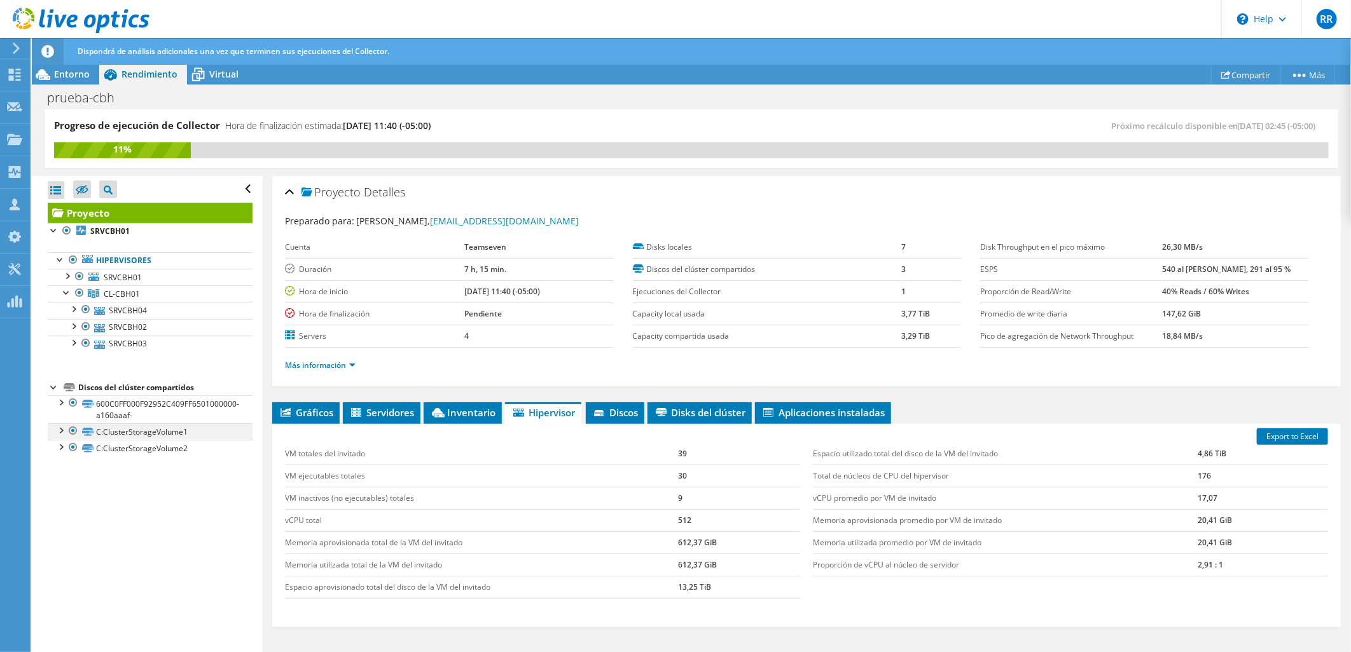
click at [62, 429] on div at bounding box center [60, 430] width 13 height 13
click at [60, 449] on div at bounding box center [60, 446] width 13 height 13
click at [210, 83] on div "Virtual" at bounding box center [217, 74] width 61 height 20
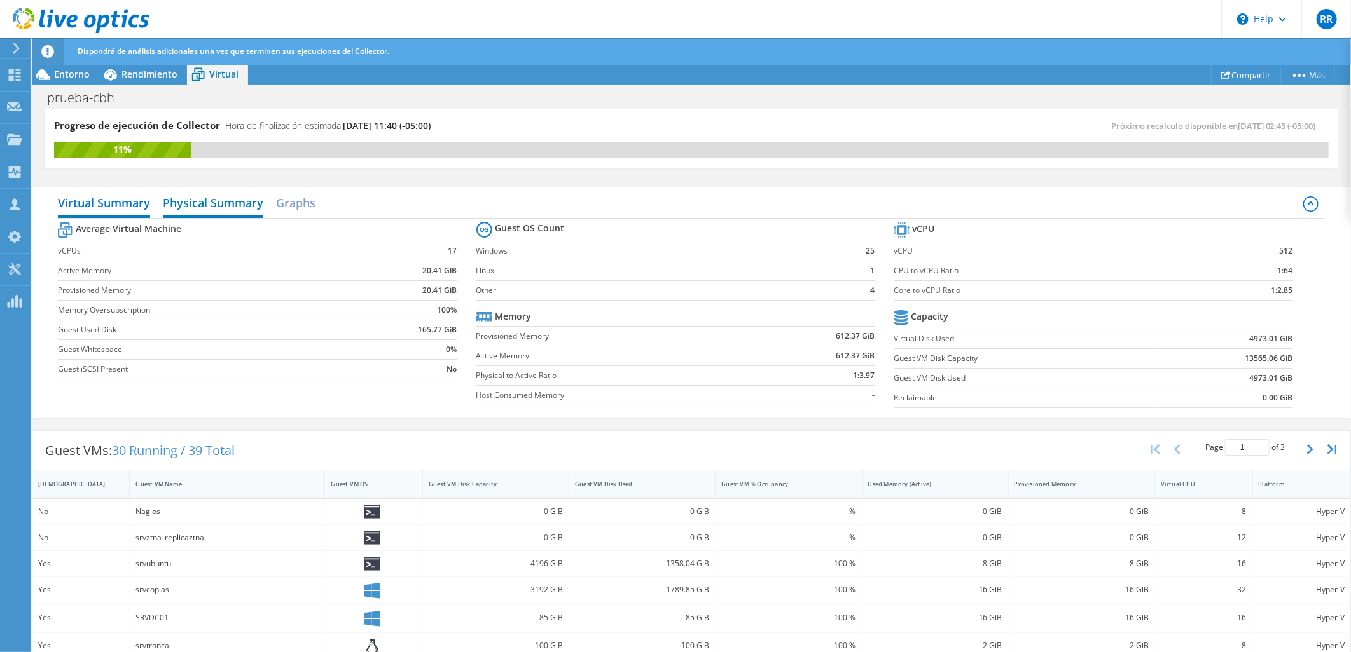
click at [237, 200] on h2 "Physical Summary" at bounding box center [213, 204] width 100 height 28
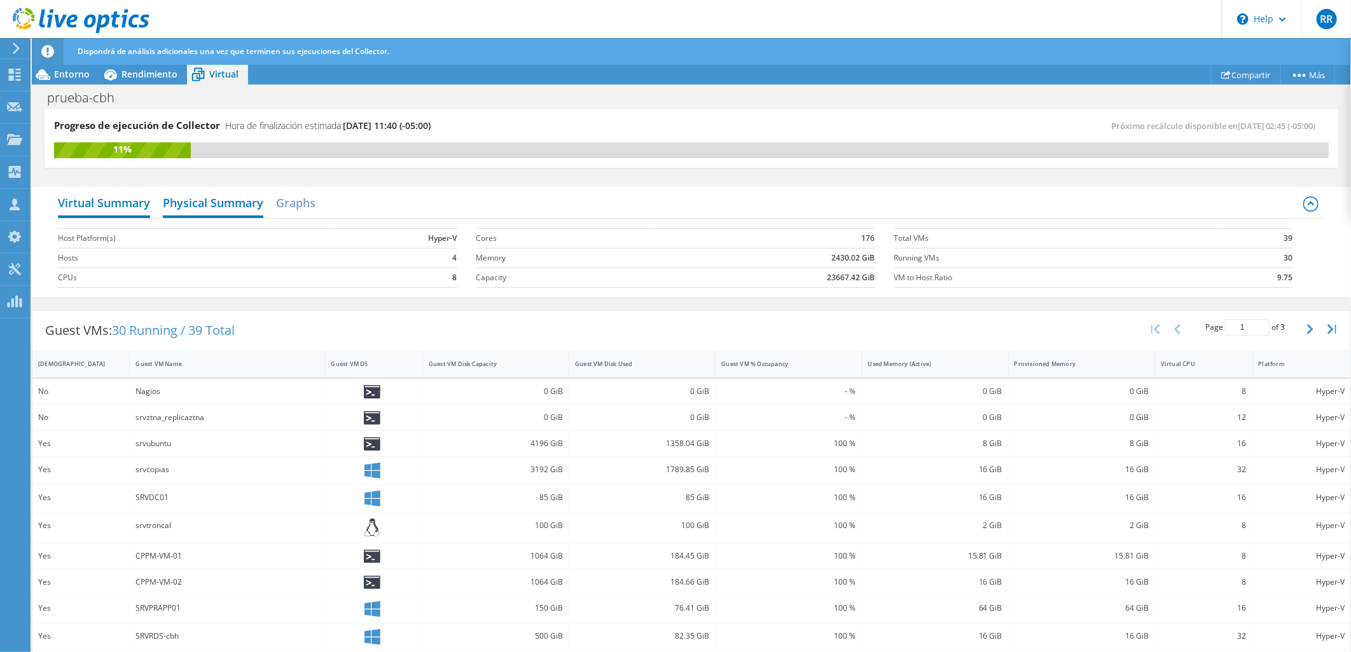
click at [144, 200] on h2 "Virtual Summary" at bounding box center [104, 204] width 92 height 28
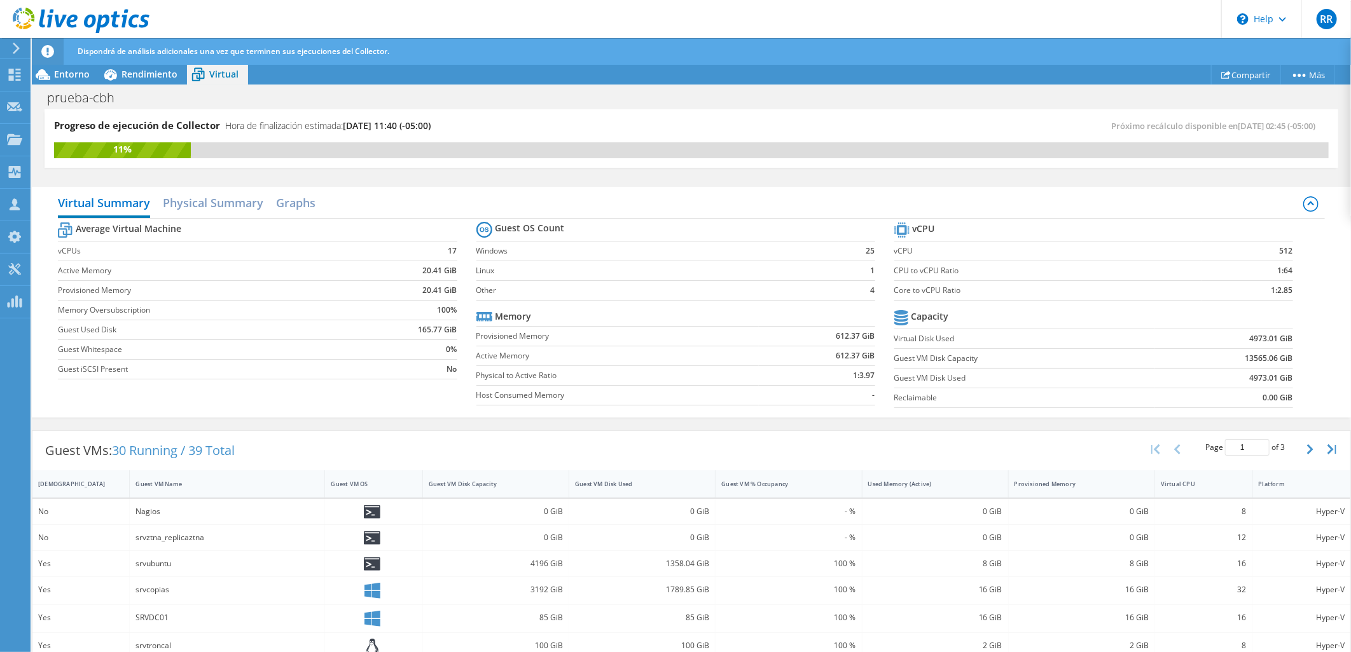
click at [871, 291] on b "4" at bounding box center [873, 290] width 4 height 13
click at [62, 74] on span "Entorno" at bounding box center [72, 74] width 36 height 12
